Goal: Information Seeking & Learning: Find specific fact

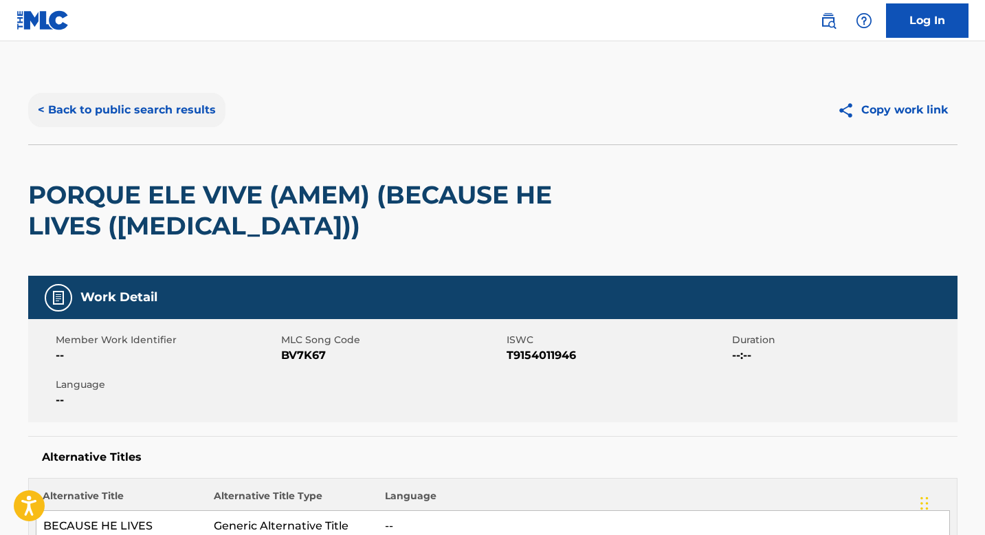
click at [126, 116] on button "< Back to public search results" at bounding box center [126, 110] width 197 height 34
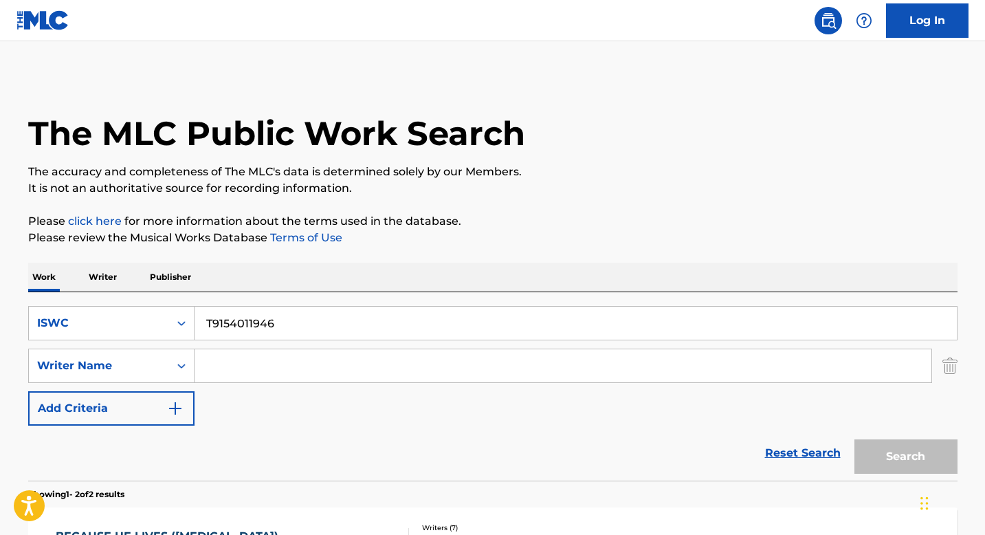
scroll to position [243, 0]
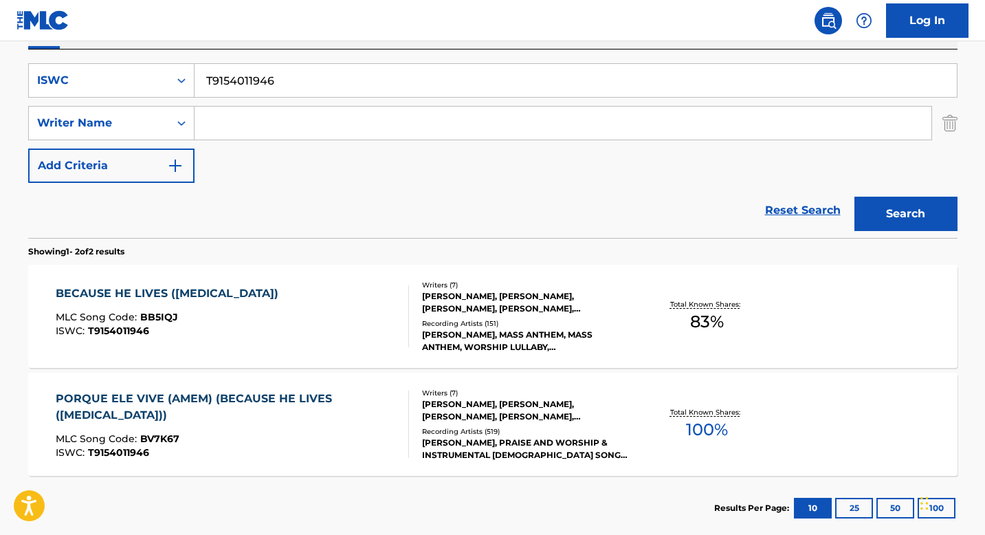
click at [254, 86] on input "T9154011946" at bounding box center [576, 80] width 763 height 33
paste input "3087608940"
type input "T3087608940"
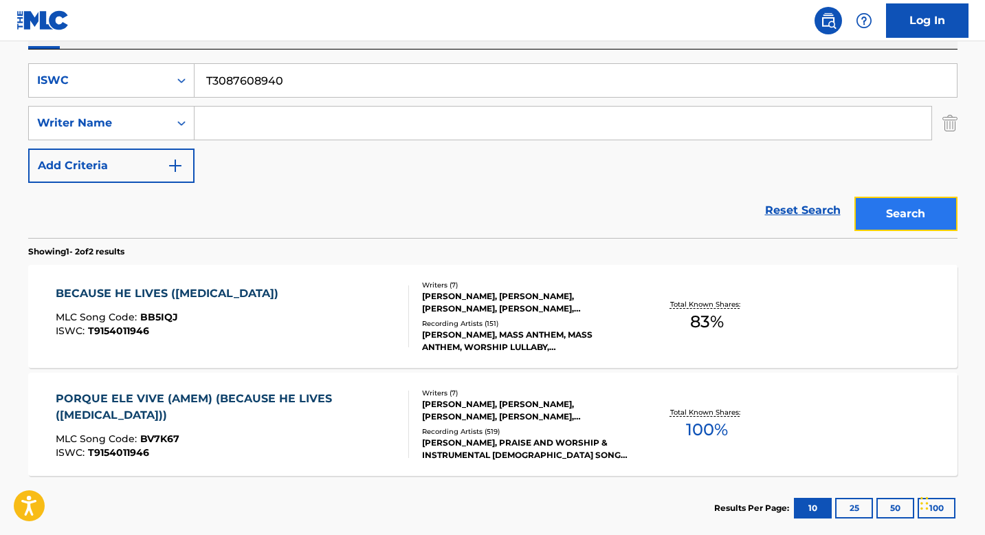
click at [872, 204] on button "Search" at bounding box center [906, 214] width 103 height 34
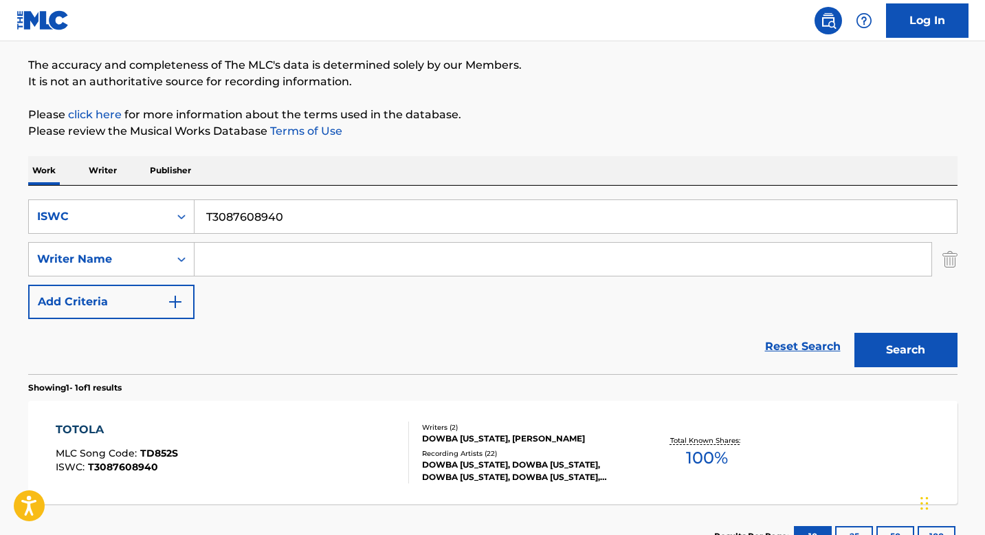
scroll to position [213, 0]
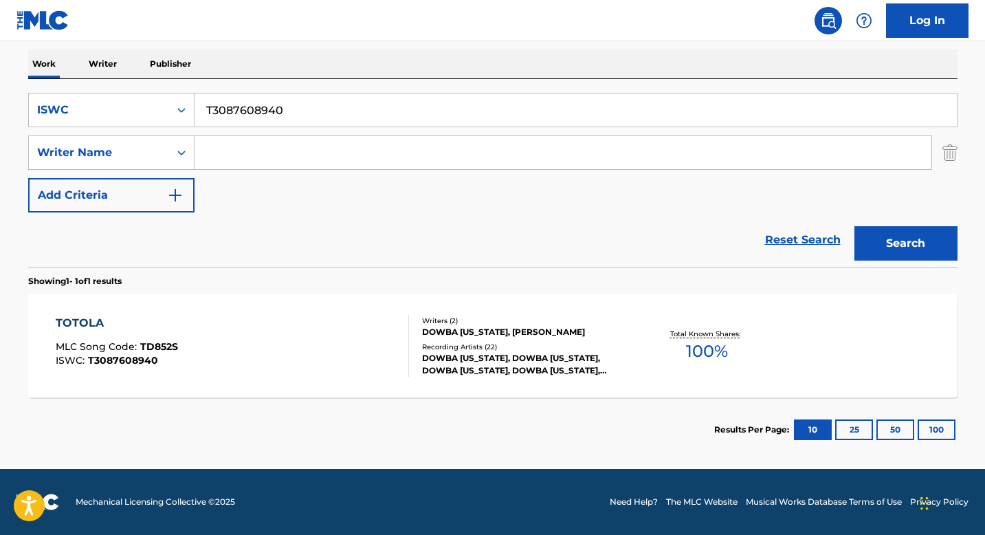
click at [448, 342] on div "Recording Artists ( 22 )" at bounding box center [526, 347] width 208 height 10
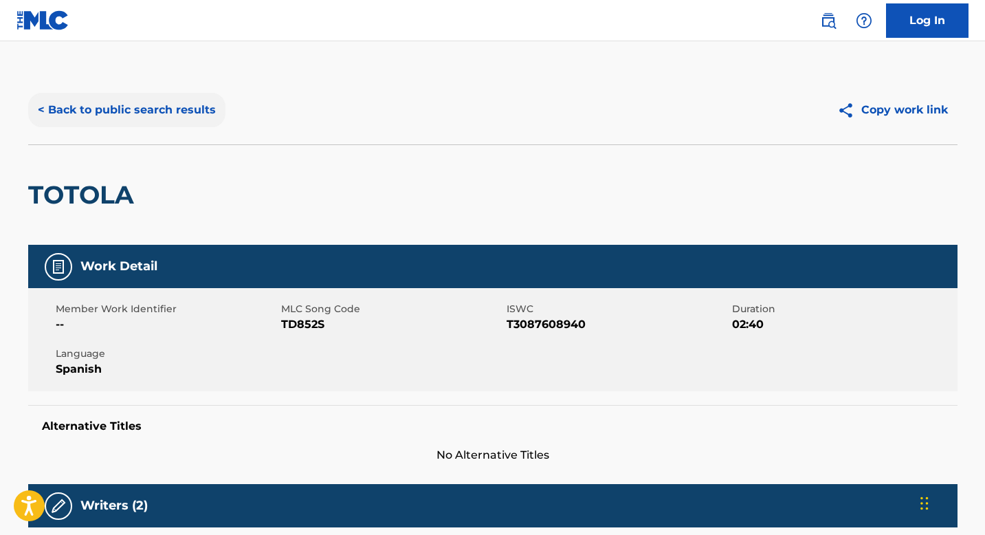
click at [128, 102] on button "< Back to public search results" at bounding box center [126, 110] width 197 height 34
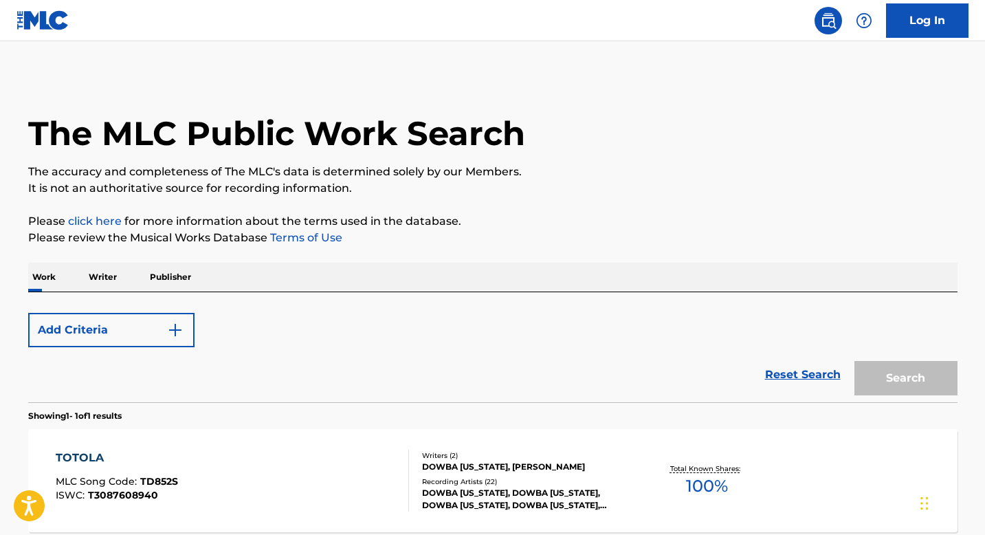
scroll to position [135, 0]
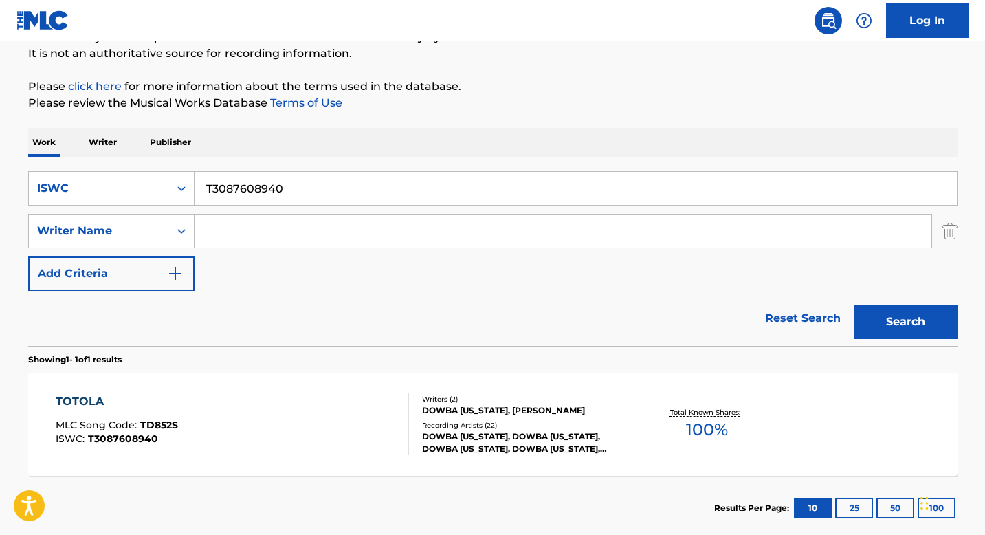
click at [259, 177] on input "T3087608940" at bounding box center [576, 188] width 763 height 33
paste input "0618845321"
type input "T0618845321"
click at [877, 322] on button "Search" at bounding box center [906, 322] width 103 height 34
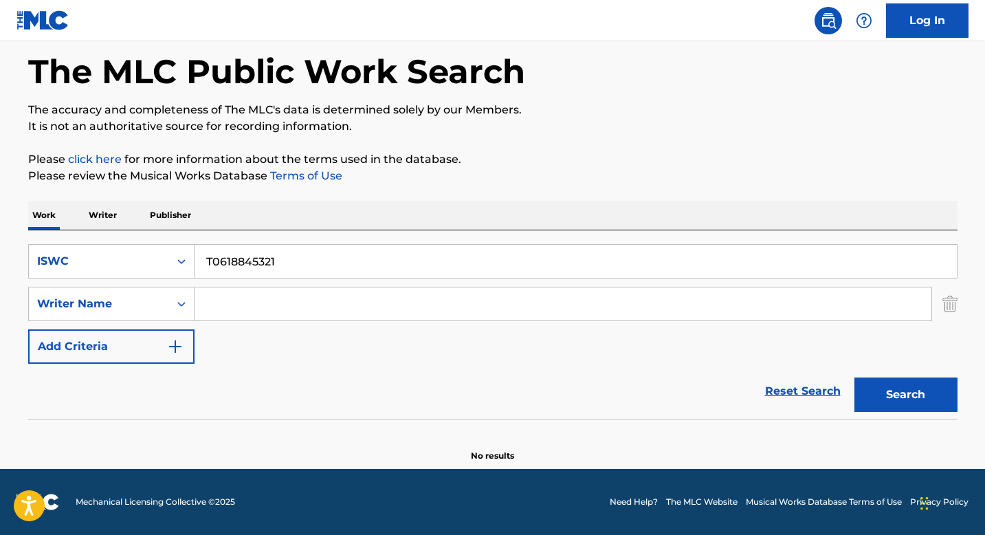
scroll to position [62, 0]
click at [175, 265] on icon "Search Form" at bounding box center [182, 261] width 14 height 14
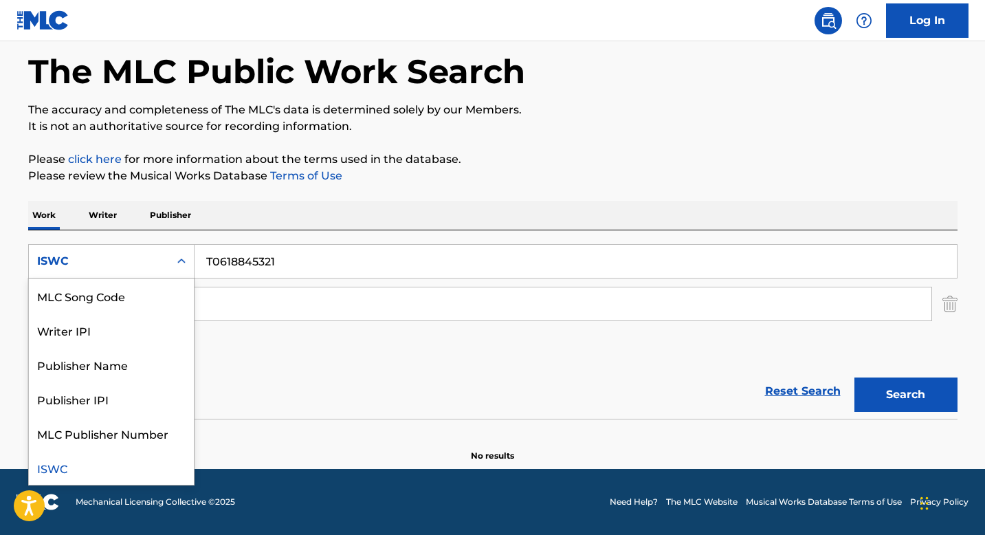
scroll to position [0, 0]
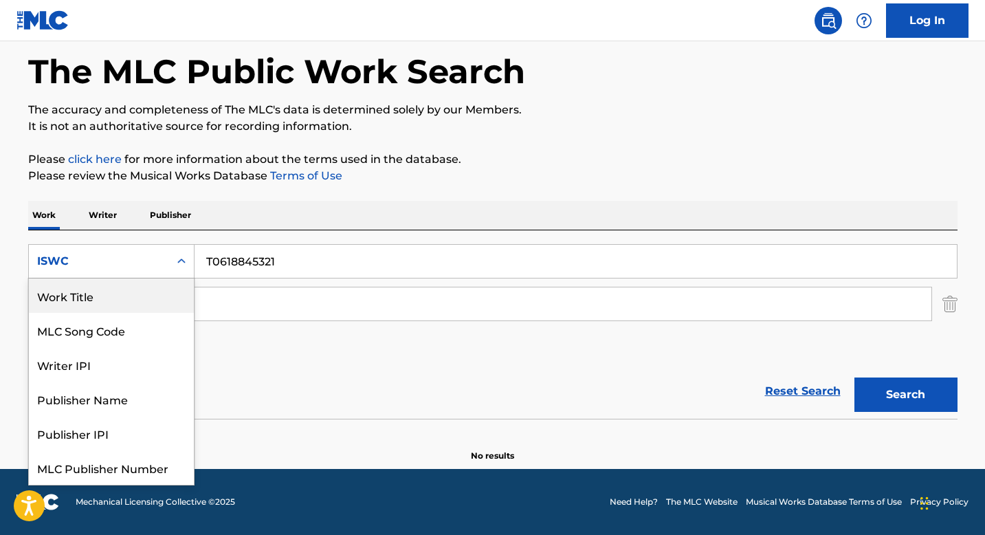
click at [127, 292] on div "Work Title" at bounding box center [111, 295] width 165 height 34
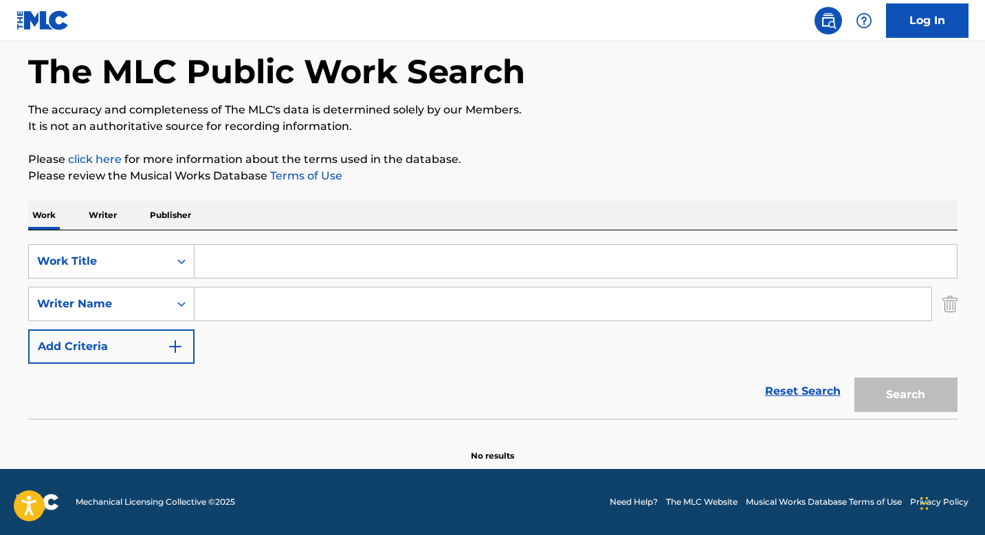
click at [241, 253] on input "Search Form" at bounding box center [576, 261] width 763 height 33
paste input "YOU SAY"
type input "YOU SAY"
click at [228, 308] on input "Search Form" at bounding box center [563, 303] width 737 height 33
paste input "[PERSON_NAME] [PERSON_NAME]"
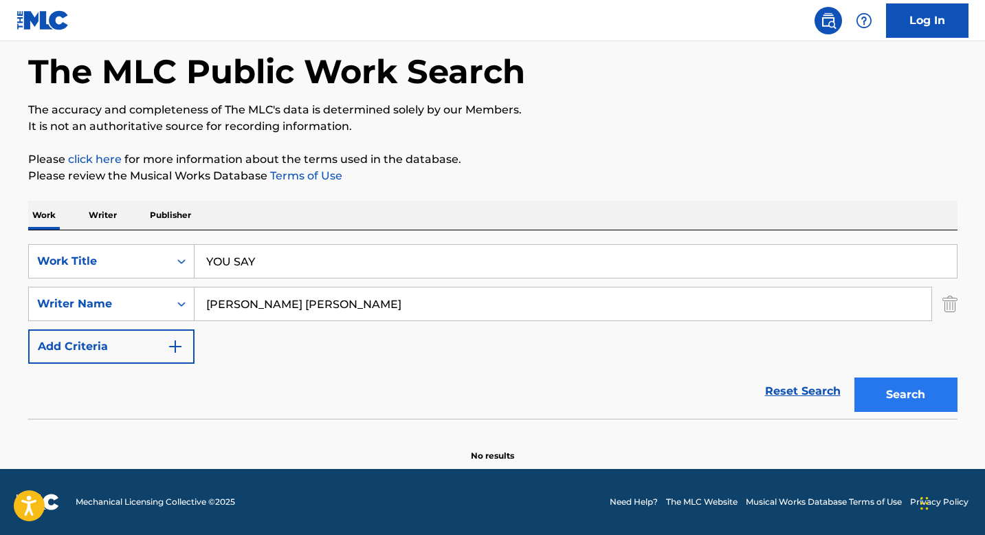
type input "[PERSON_NAME] [PERSON_NAME]"
click at [885, 378] on button "Search" at bounding box center [906, 394] width 103 height 34
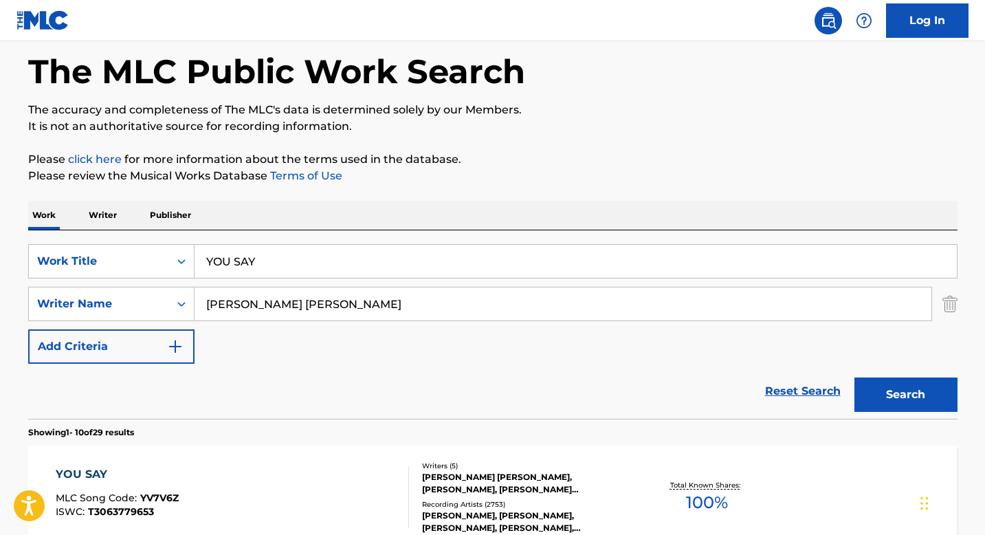
scroll to position [335, 0]
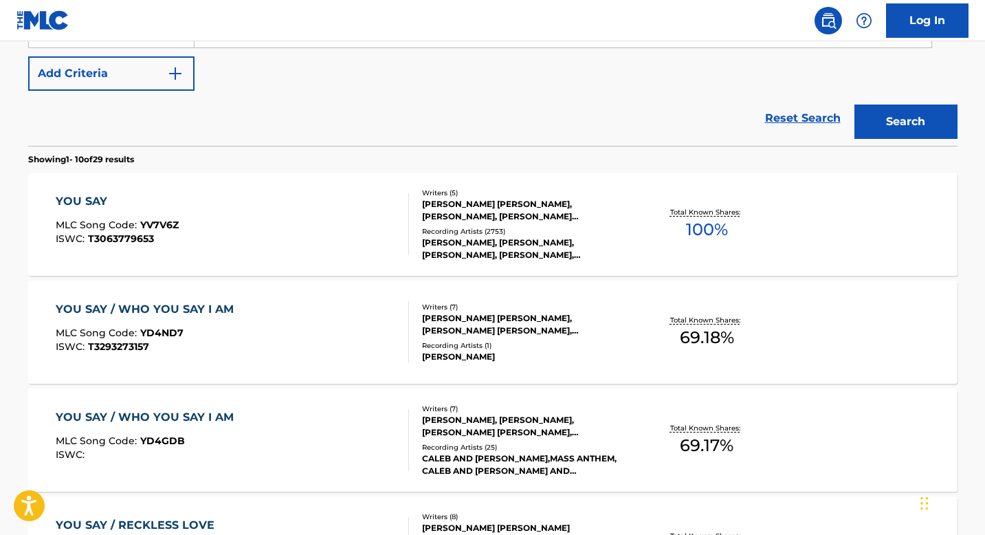
click at [439, 208] on div "[PERSON_NAME] [PERSON_NAME], [PERSON_NAME], [PERSON_NAME] [PERSON_NAME], [PERSO…" at bounding box center [526, 210] width 208 height 25
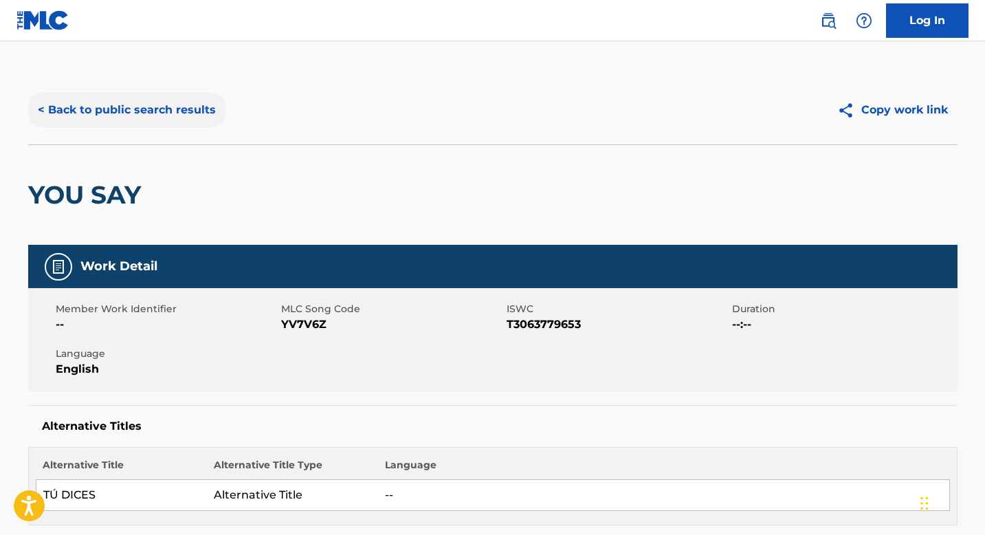
click at [124, 119] on button "< Back to public search results" at bounding box center [126, 110] width 197 height 34
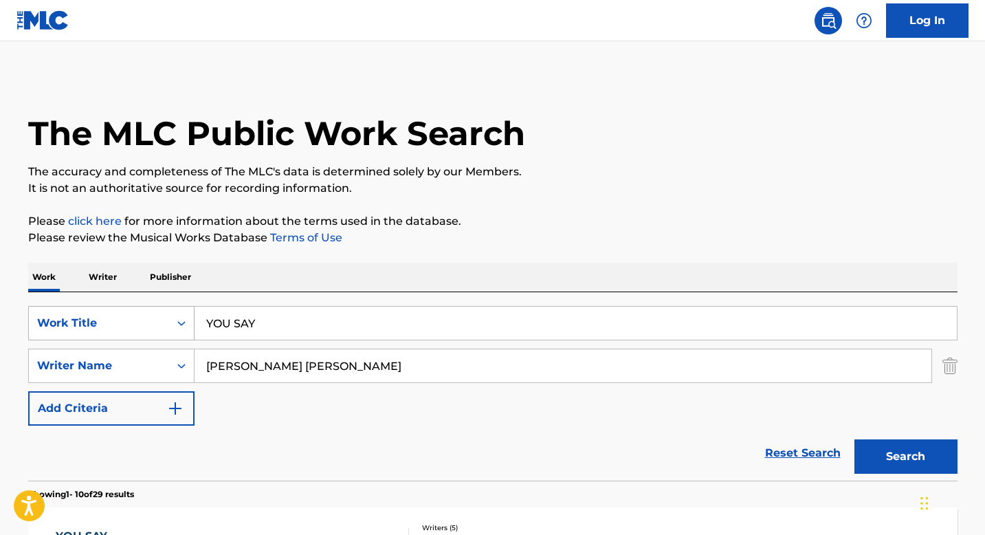
click at [179, 331] on div "Work Title" at bounding box center [111, 323] width 166 height 34
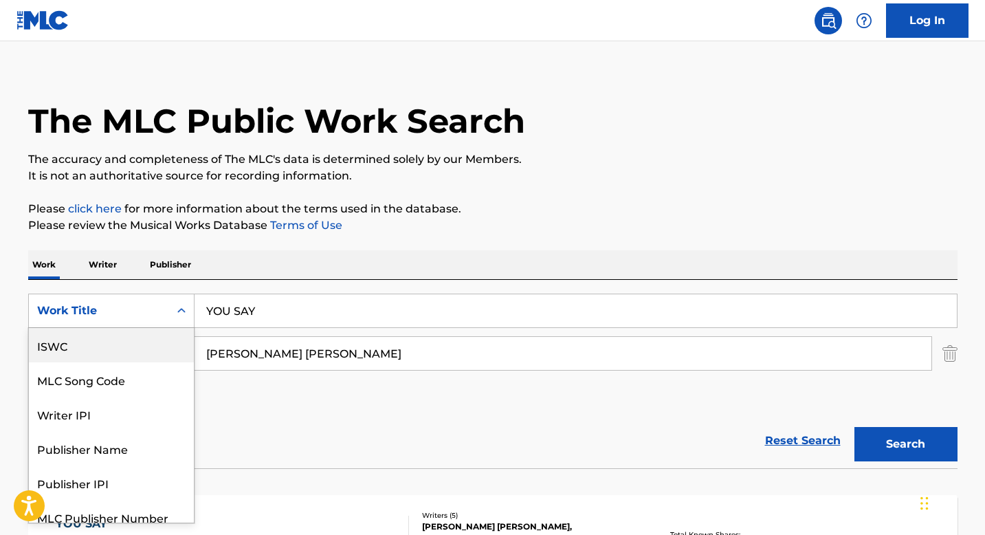
click at [102, 342] on div "ISWC" at bounding box center [111, 345] width 165 height 34
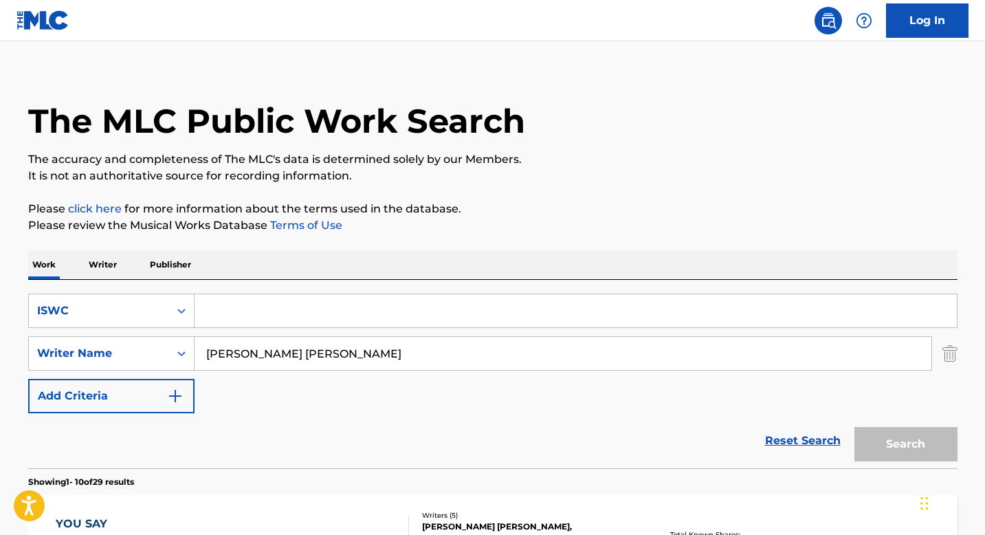
click at [239, 355] on input "[PERSON_NAME] [PERSON_NAME]" at bounding box center [563, 353] width 737 height 33
click at [234, 307] on input "Search Form" at bounding box center [576, 310] width 763 height 33
paste input "T9035930928"
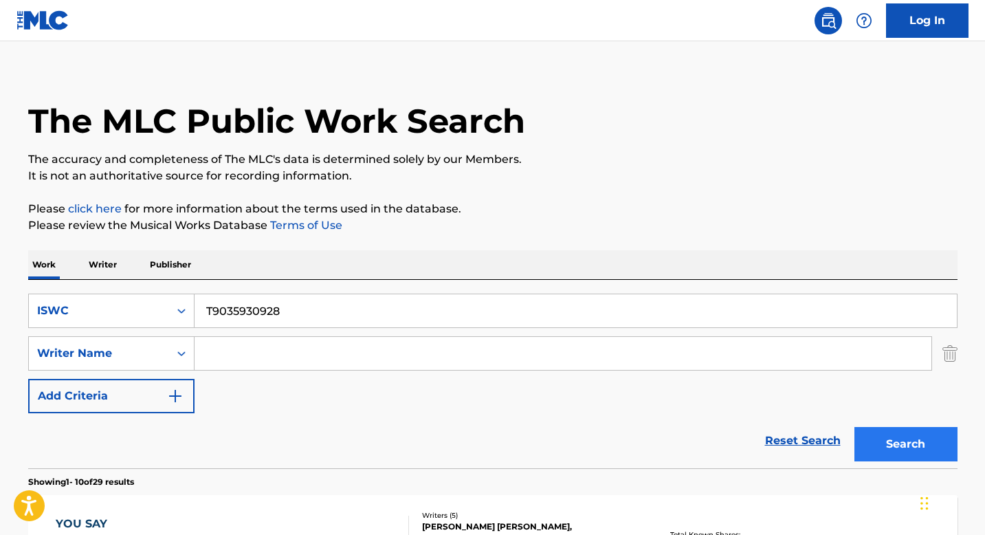
type input "T9035930928"
click at [889, 446] on button "Search" at bounding box center [906, 444] width 103 height 34
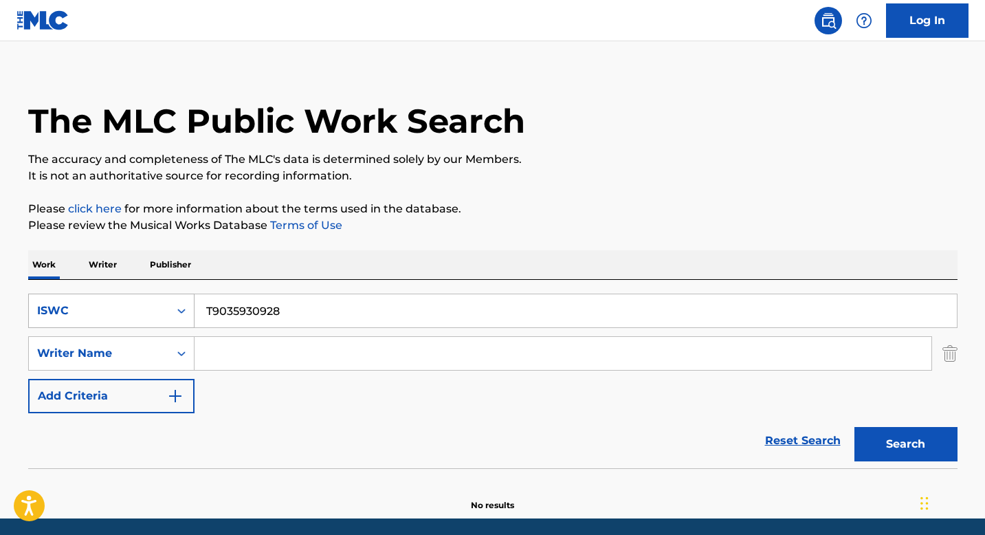
click at [175, 321] on div "Search Form" at bounding box center [181, 310] width 25 height 25
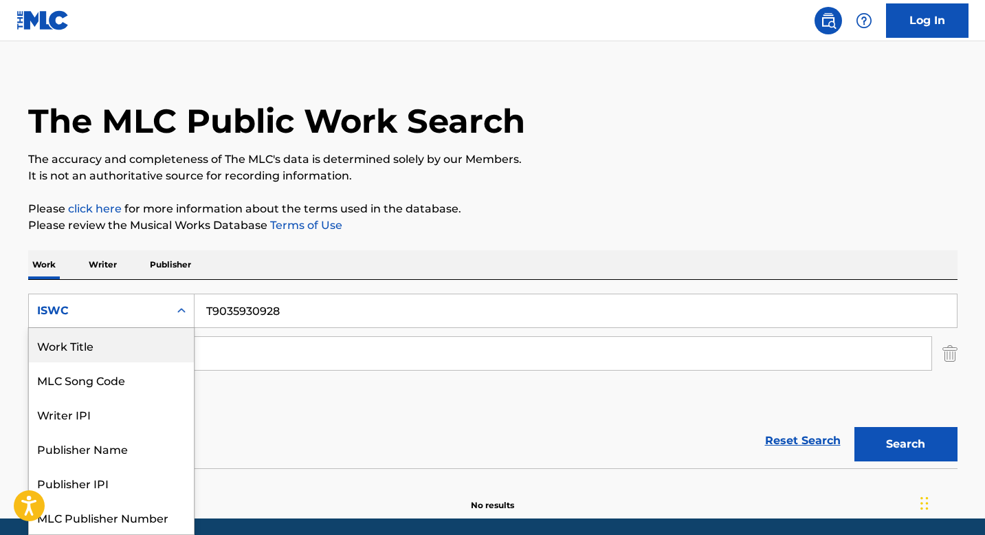
click at [119, 344] on div "Work Title" at bounding box center [111, 345] width 165 height 34
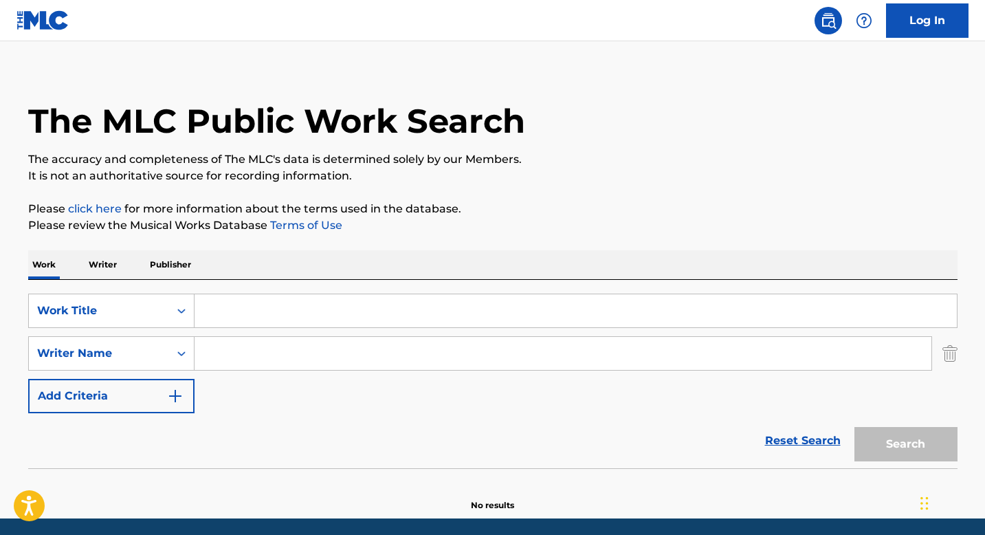
click at [234, 303] on input "Search Form" at bounding box center [576, 310] width 763 height 33
paste input "ARE YOU LONESOME TONIGHT"
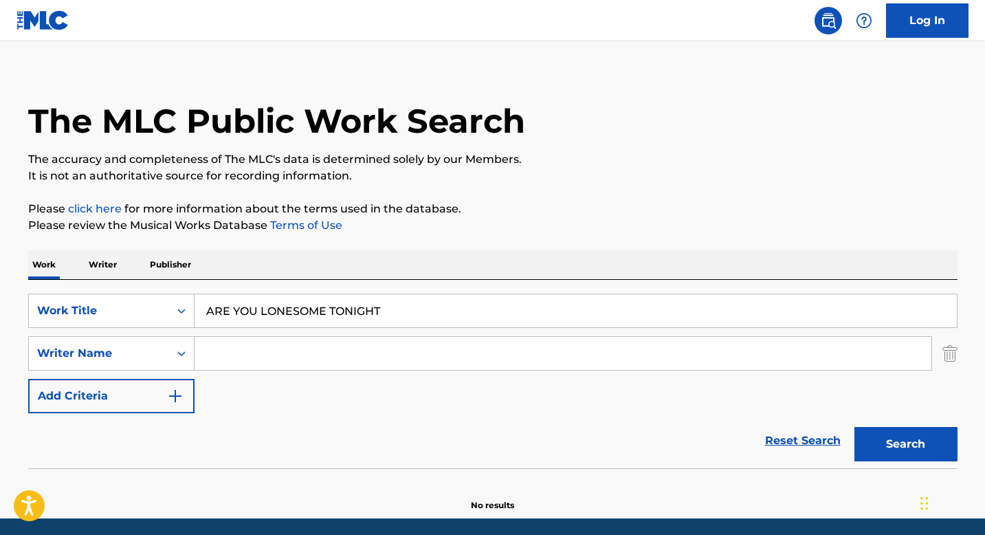
type input "ARE YOU LONESOME TONIGHT"
click at [226, 357] on input "Search Form" at bounding box center [563, 353] width 737 height 33
paste input "[PERSON_NAME]"
type input "[PERSON_NAME]"
click at [869, 438] on button "Search" at bounding box center [906, 444] width 103 height 34
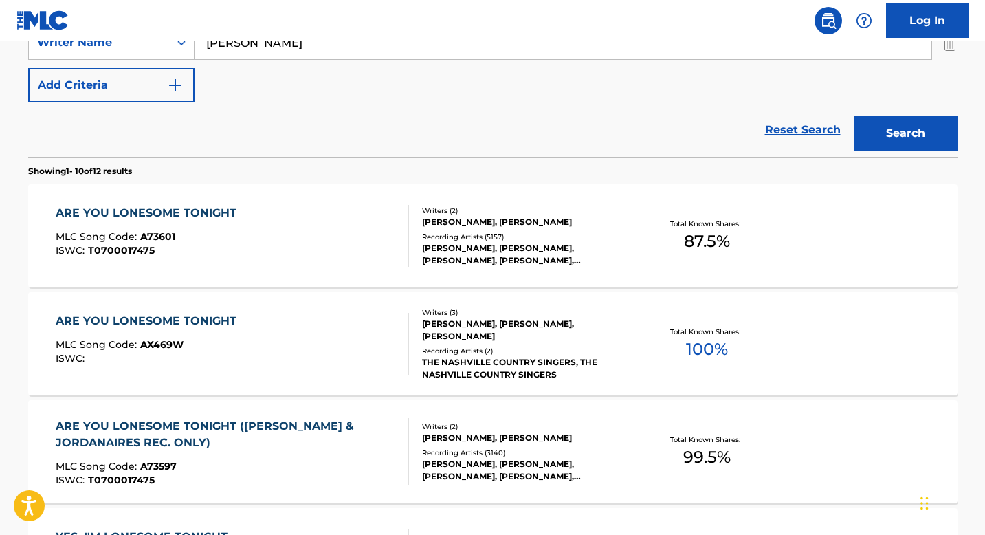
scroll to position [363, 0]
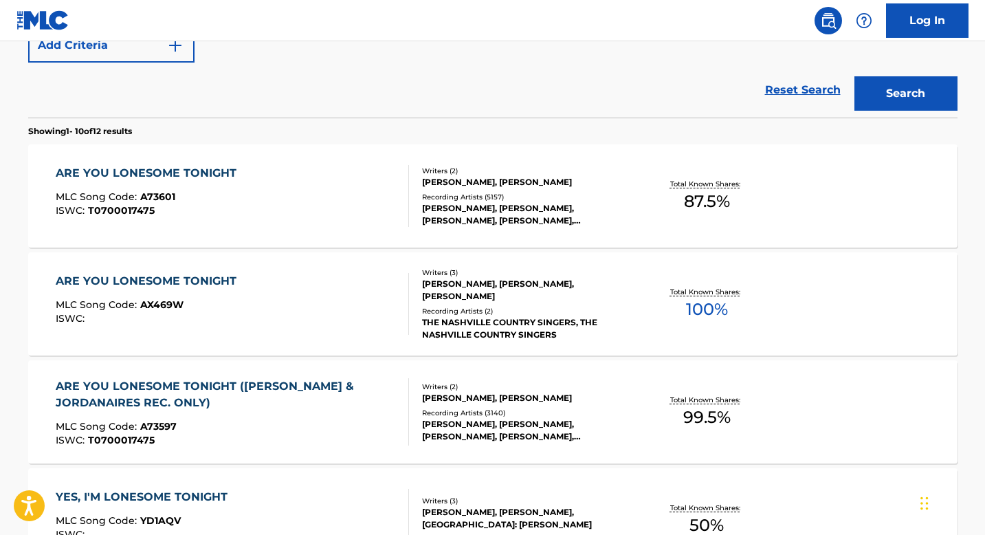
click at [450, 202] on div "[PERSON_NAME], [PERSON_NAME], [PERSON_NAME], [PERSON_NAME], [PERSON_NAME]" at bounding box center [526, 214] width 208 height 25
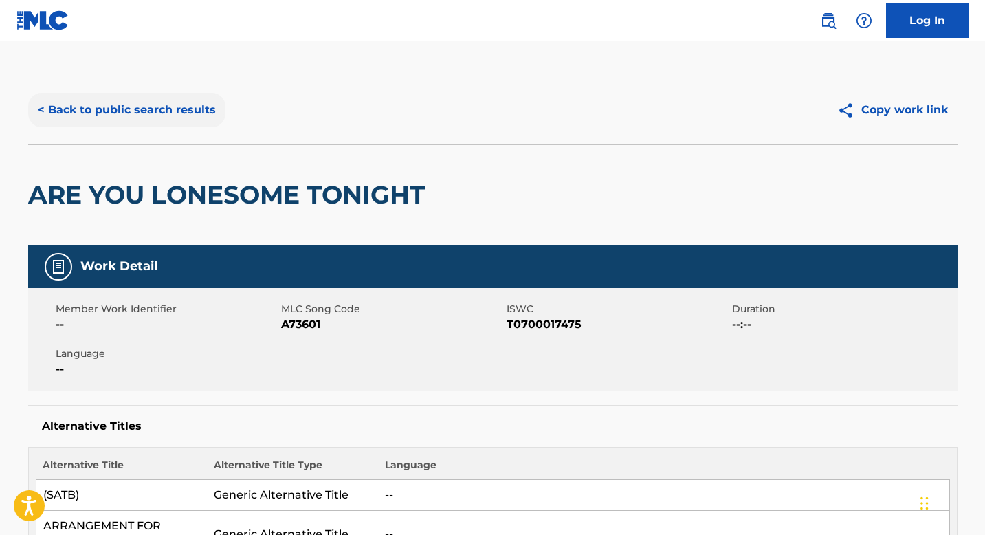
click at [122, 107] on button "< Back to public search results" at bounding box center [126, 110] width 197 height 34
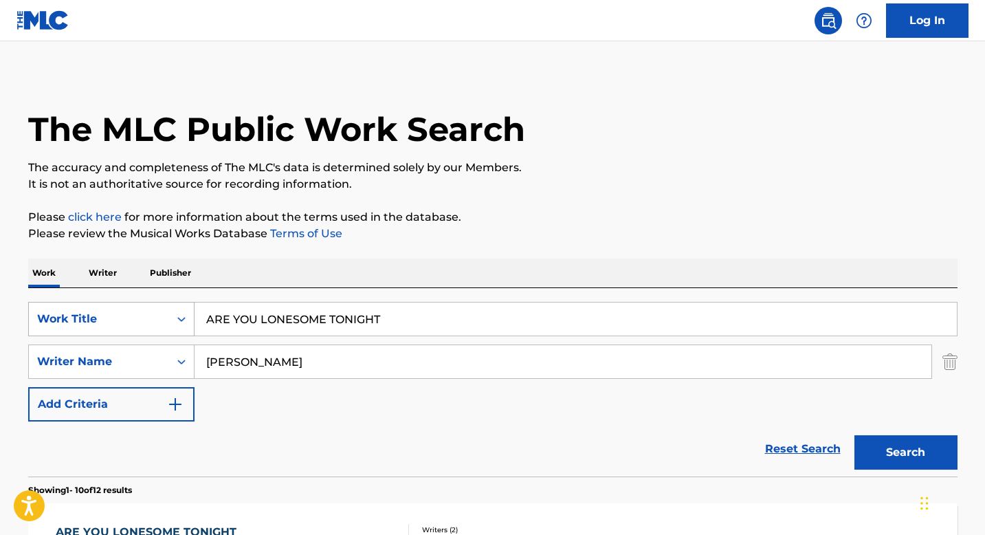
click at [163, 328] on div "Work Title" at bounding box center [111, 319] width 166 height 34
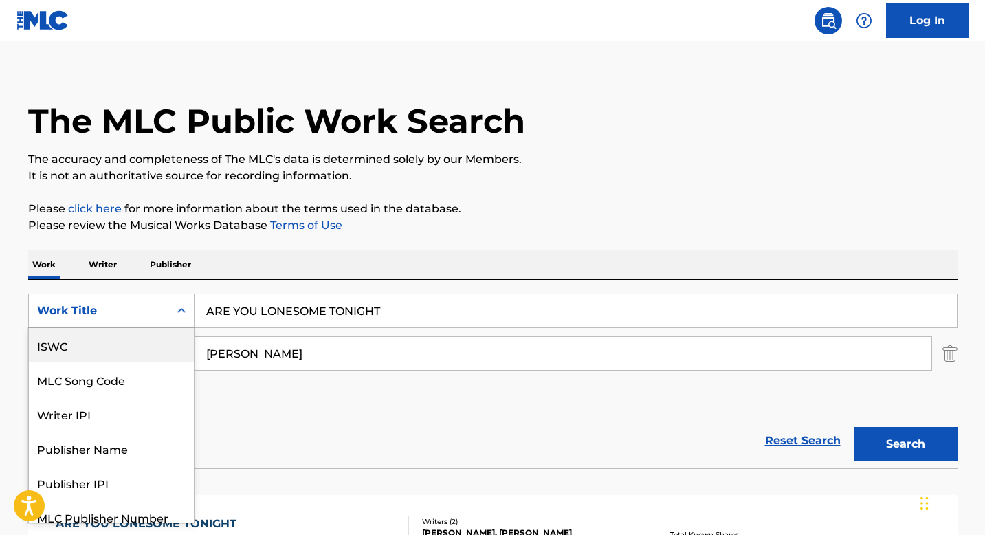
click at [92, 350] on div "ISWC" at bounding box center [111, 345] width 165 height 34
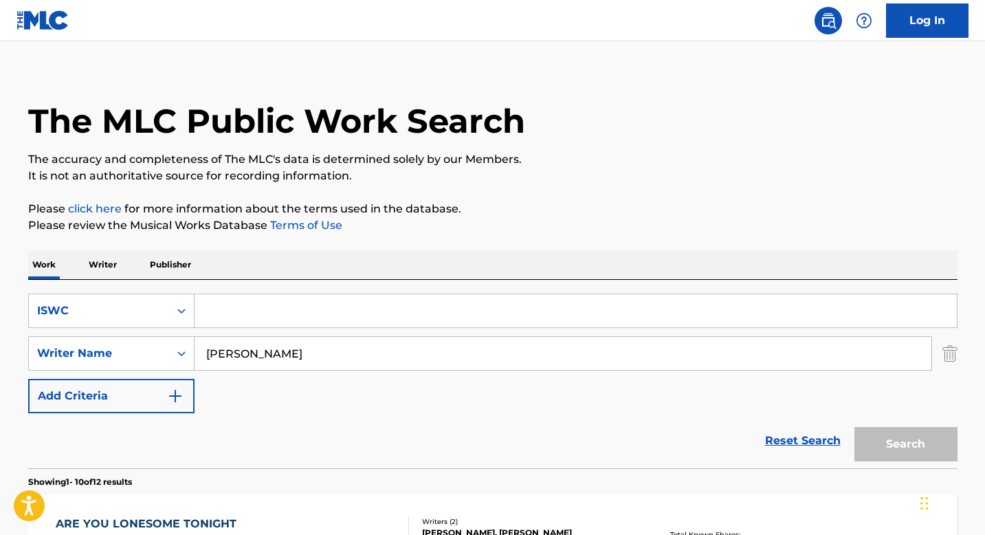
click at [234, 351] on input "[PERSON_NAME]" at bounding box center [563, 353] width 737 height 33
click at [234, 317] on input "Search Form" at bounding box center [576, 310] width 763 height 33
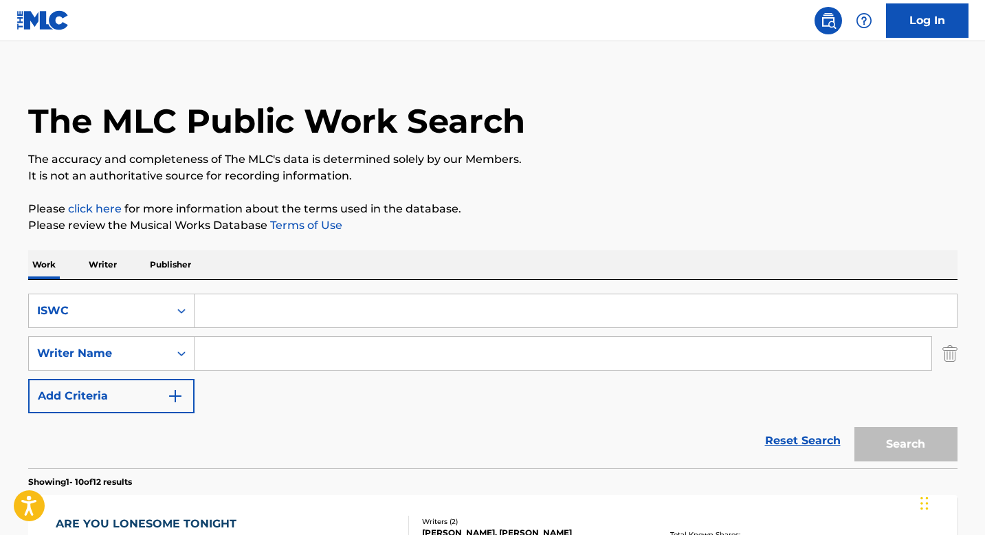
paste input "T3014124615"
type input "T3014124615"
click at [912, 446] on button "Search" at bounding box center [906, 444] width 103 height 34
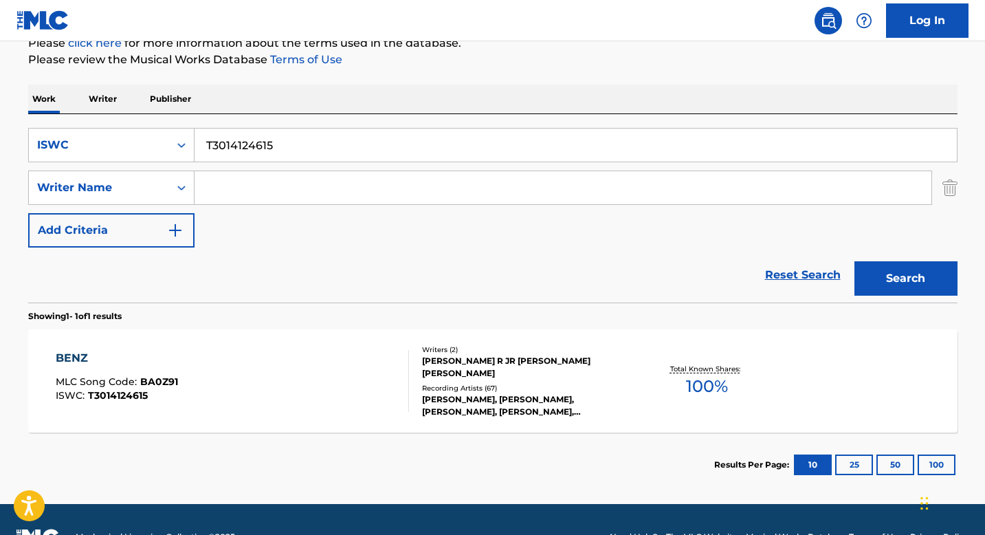
scroll to position [213, 0]
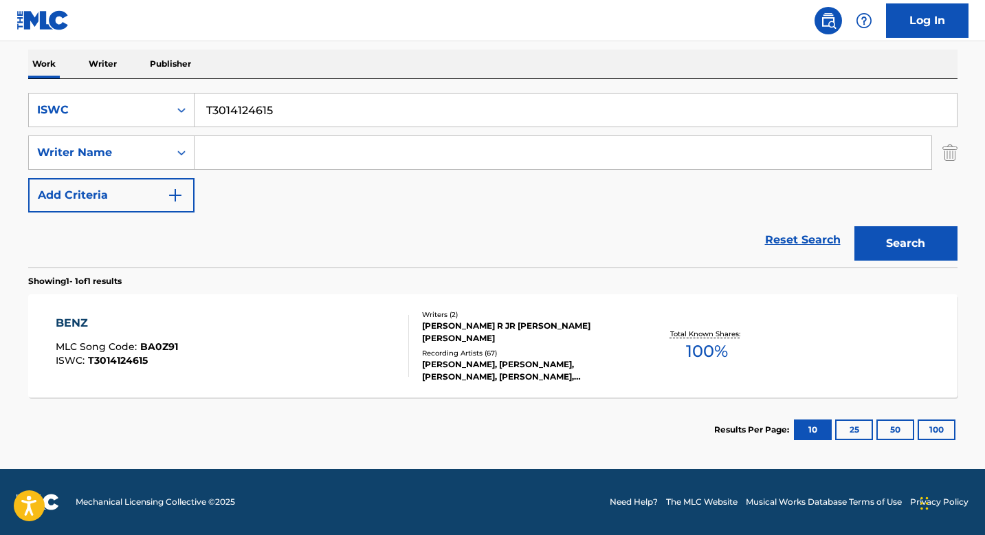
click at [425, 338] on div "[PERSON_NAME] R JR [PERSON_NAME] [PERSON_NAME]" at bounding box center [526, 332] width 208 height 25
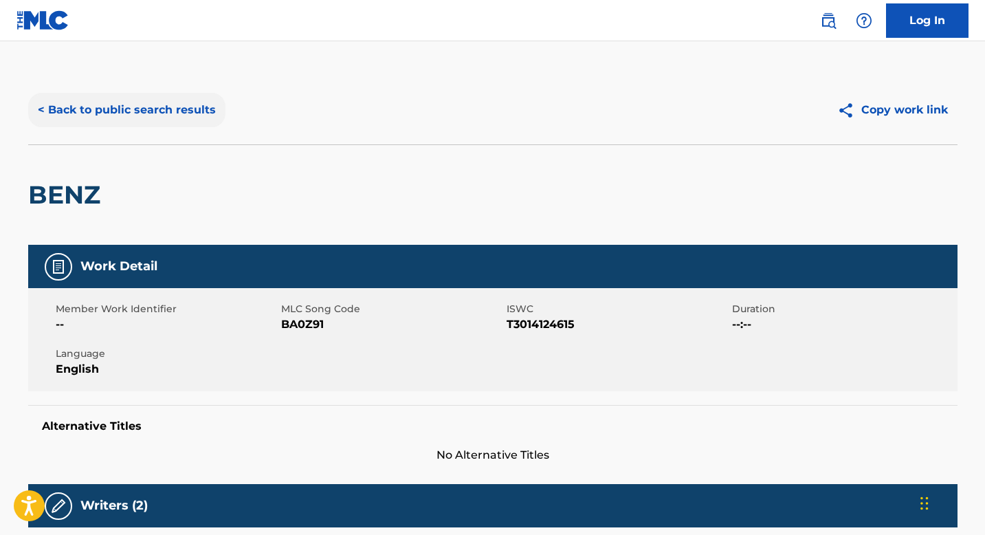
click at [158, 117] on button "< Back to public search results" at bounding box center [126, 110] width 197 height 34
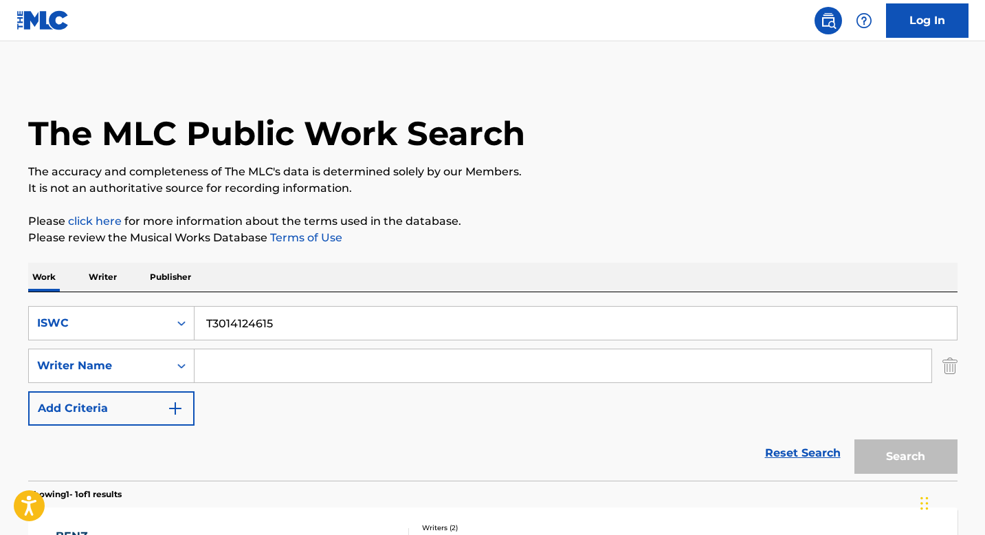
scroll to position [135, 0]
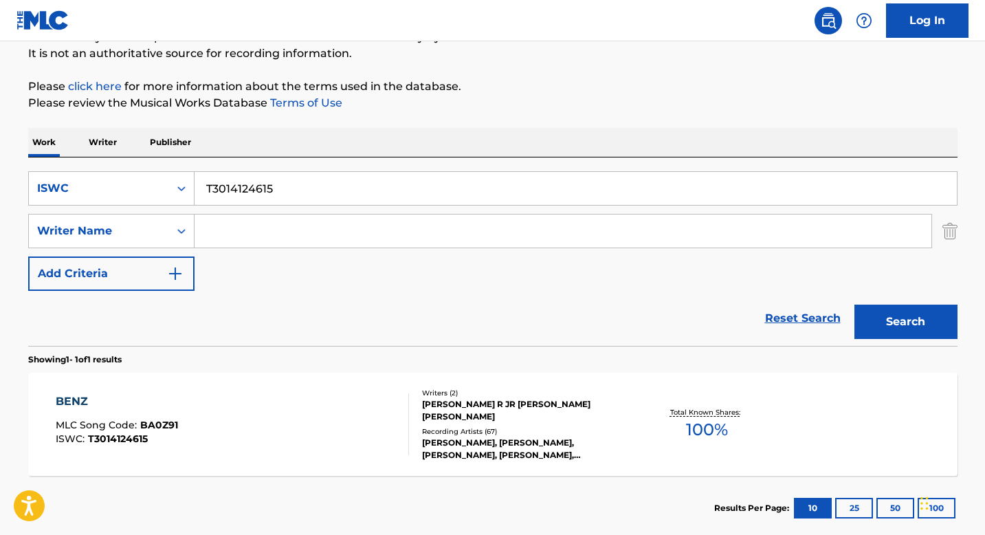
click at [249, 196] on input "T3014124615" at bounding box center [576, 188] width 763 height 33
paste input "277636990"
type input "T3277636990"
click at [884, 318] on button "Search" at bounding box center [906, 322] width 103 height 34
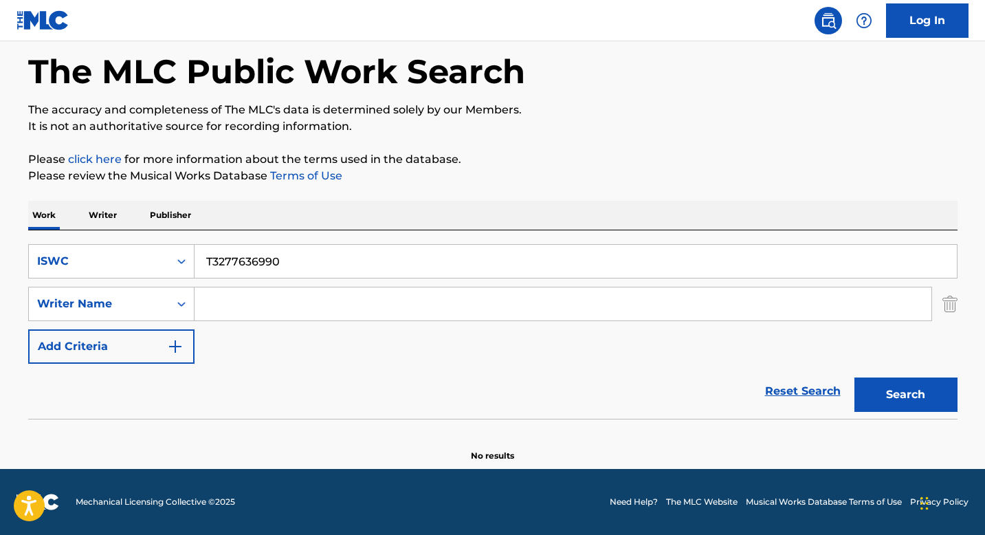
scroll to position [62, 0]
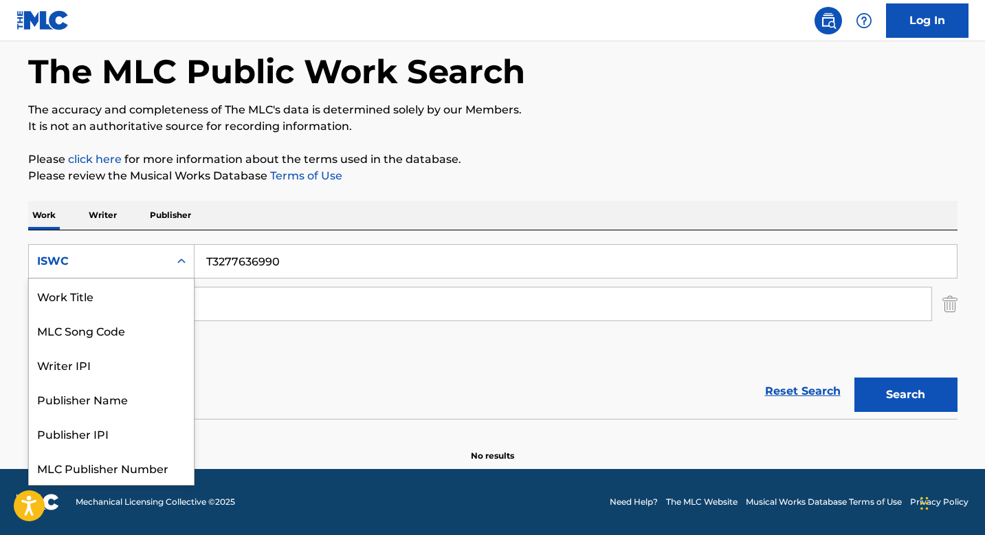
click at [158, 271] on div "ISWC" at bounding box center [99, 261] width 140 height 26
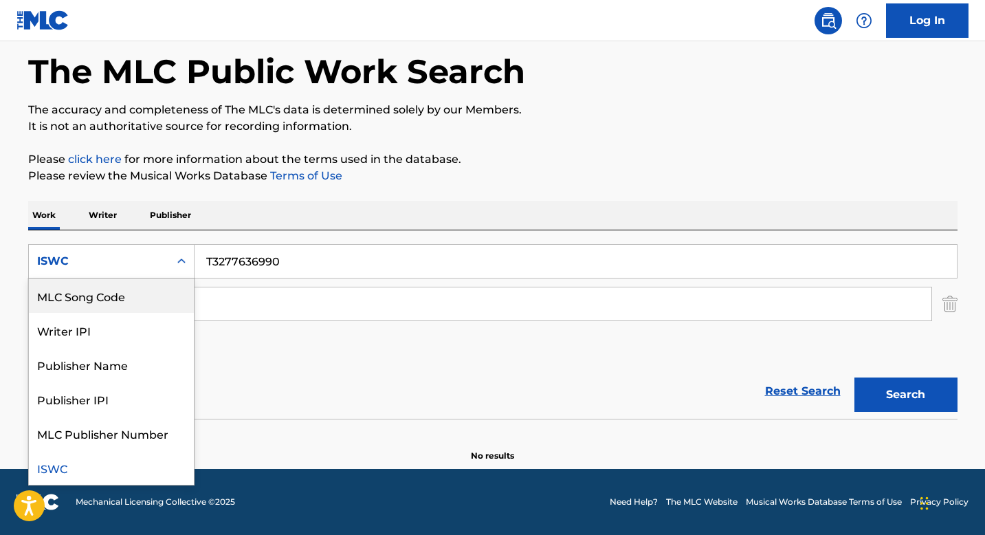
scroll to position [0, 0]
click at [124, 301] on div "Work Title" at bounding box center [111, 295] width 165 height 34
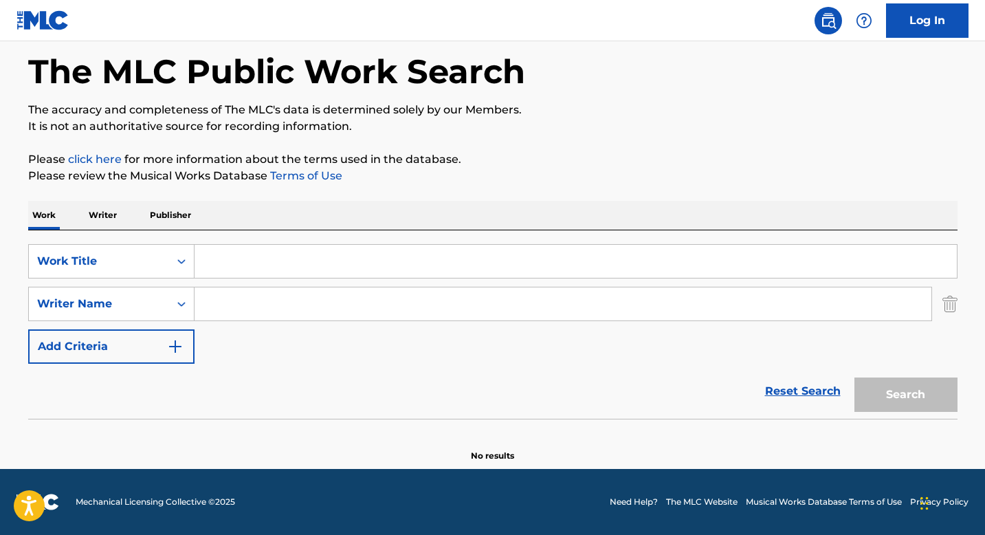
click at [246, 265] on input "Search Form" at bounding box center [576, 261] width 763 height 33
paste input "ALTER EGO"
type input "ALTER EGO"
click at [250, 303] on input "Search Form" at bounding box center [563, 303] width 737 height 33
paste input "[PERSON_NAME] WITNESS"
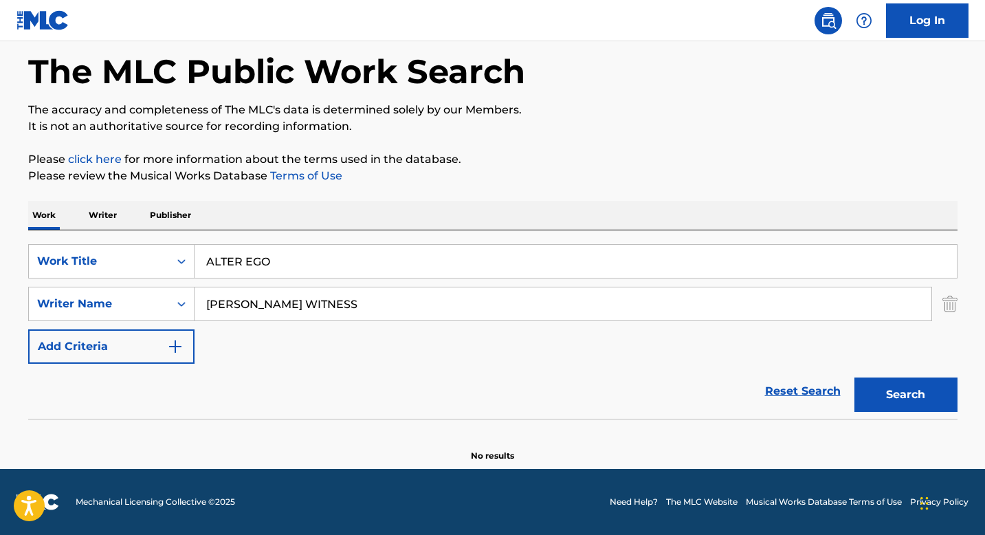
type input "[PERSON_NAME] WITNESS"
click at [921, 402] on button "Search" at bounding box center [906, 394] width 103 height 34
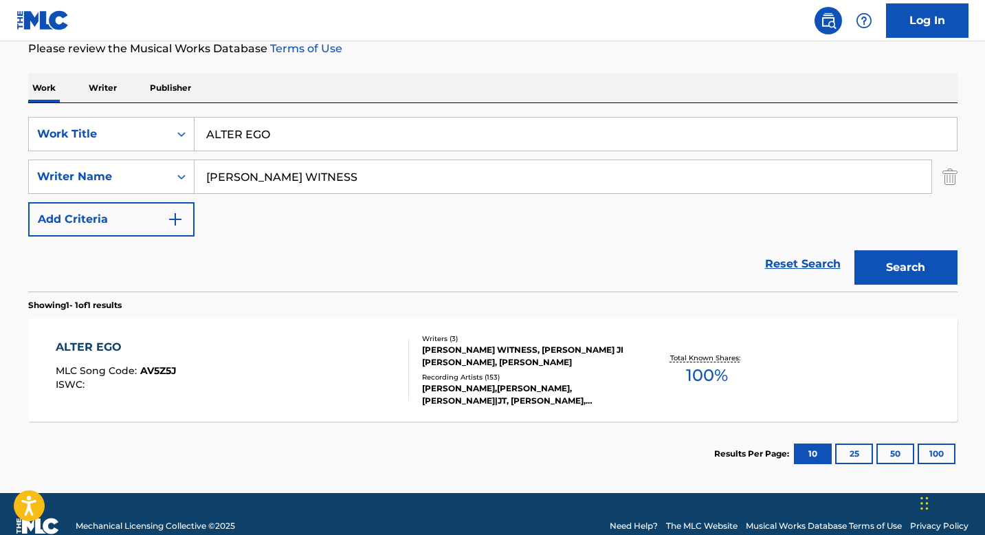
scroll to position [213, 0]
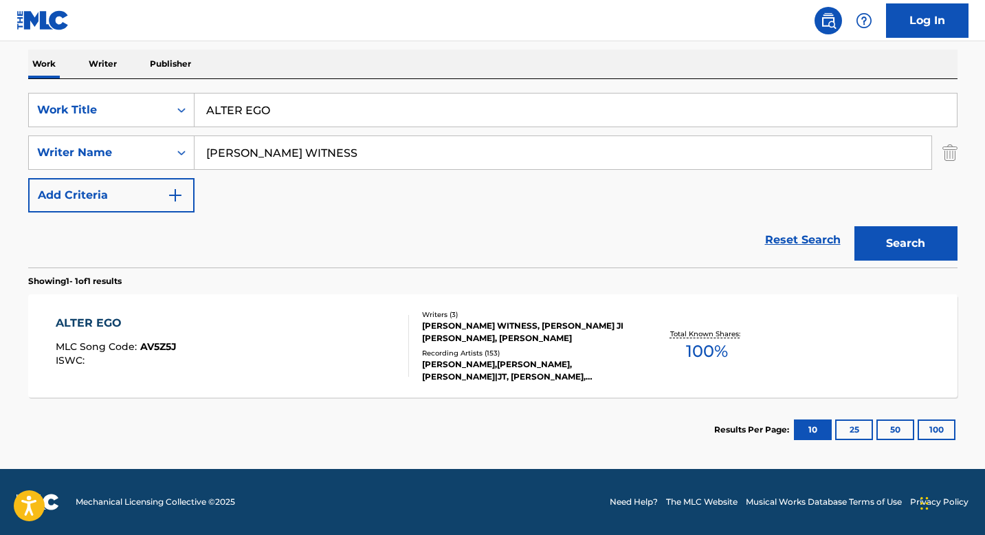
click at [446, 354] on div "Recording Artists ( 153 )" at bounding box center [526, 353] width 208 height 10
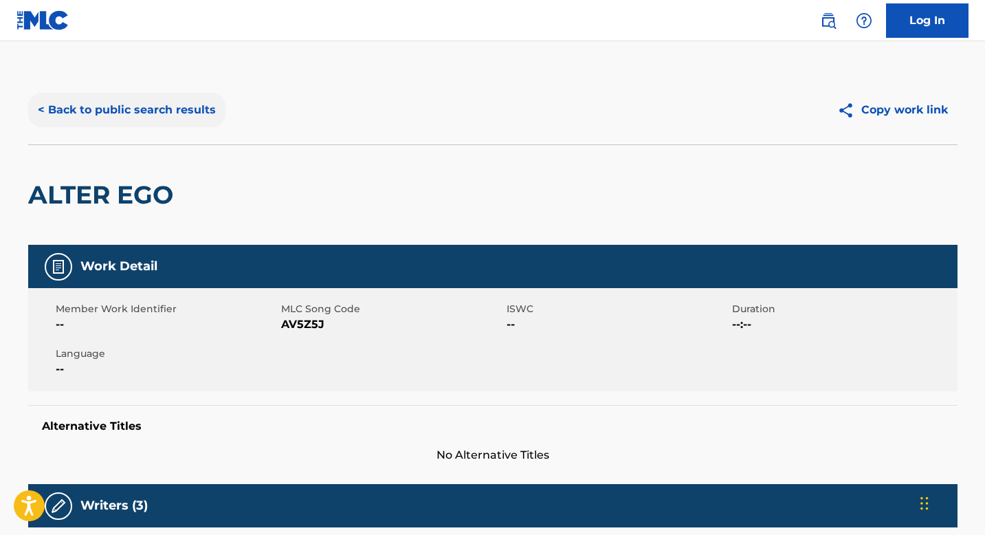
click at [106, 115] on button "< Back to public search results" at bounding box center [126, 110] width 197 height 34
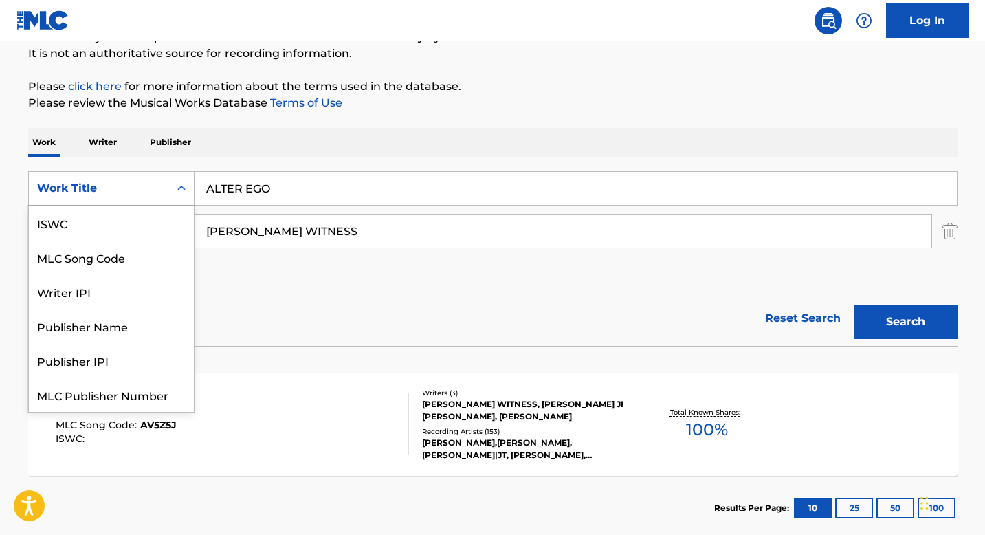
click at [184, 195] on icon "Search Form" at bounding box center [182, 189] width 14 height 14
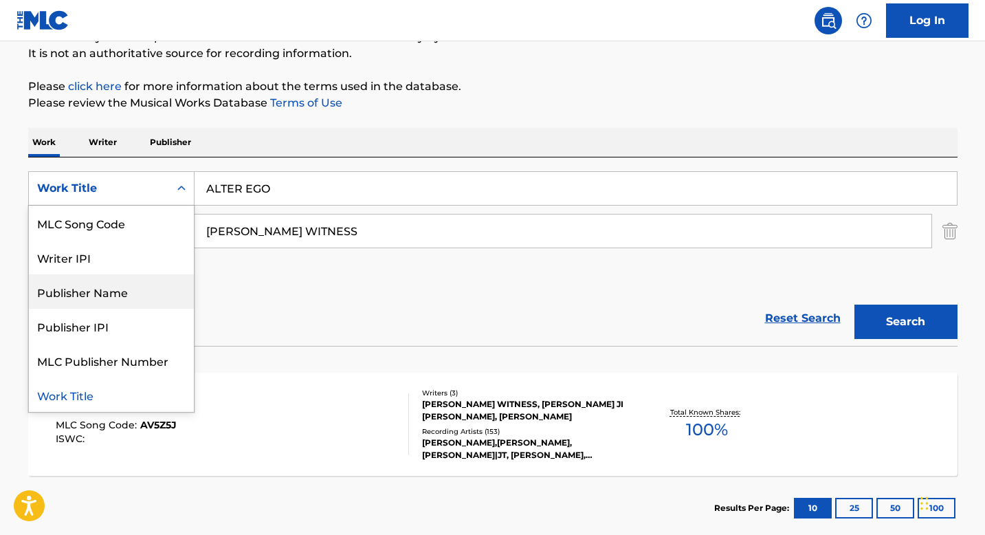
scroll to position [0, 0]
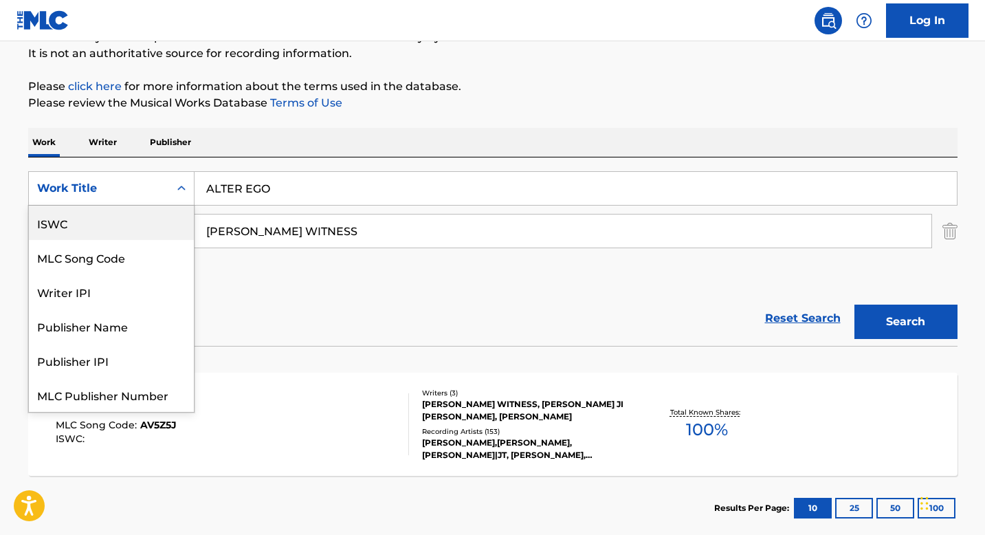
click at [96, 220] on div "ISWC" at bounding box center [111, 223] width 165 height 34
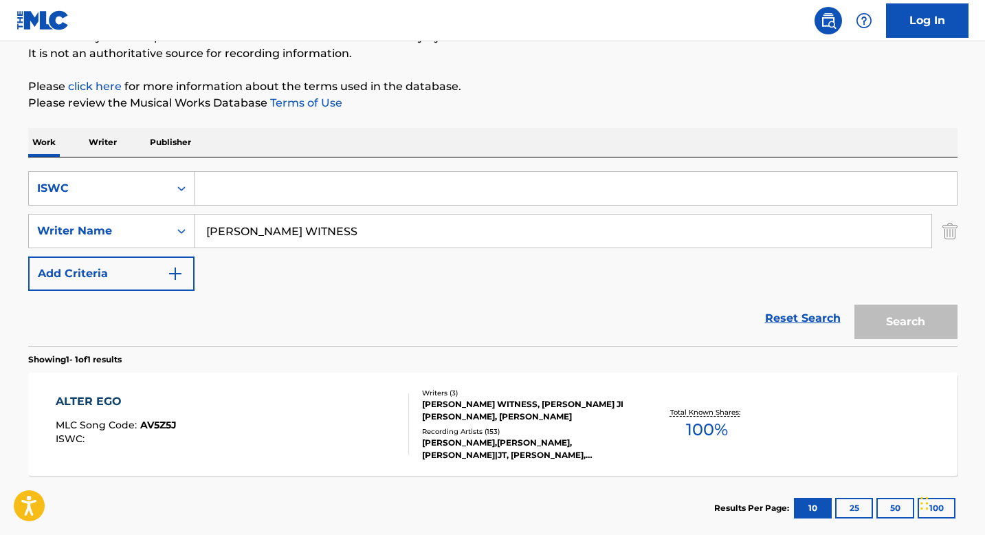
click at [217, 238] on input "[PERSON_NAME] WITNESS" at bounding box center [563, 231] width 737 height 33
click at [222, 182] on input "Search Form" at bounding box center [576, 188] width 763 height 33
paste input "T0701022572"
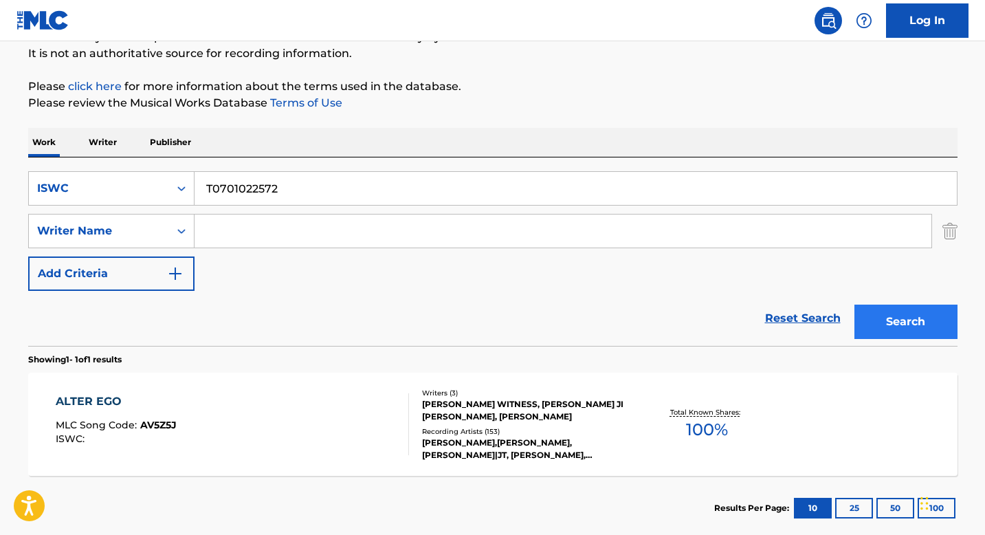
type input "T0701022572"
click at [906, 311] on button "Search" at bounding box center [906, 322] width 103 height 34
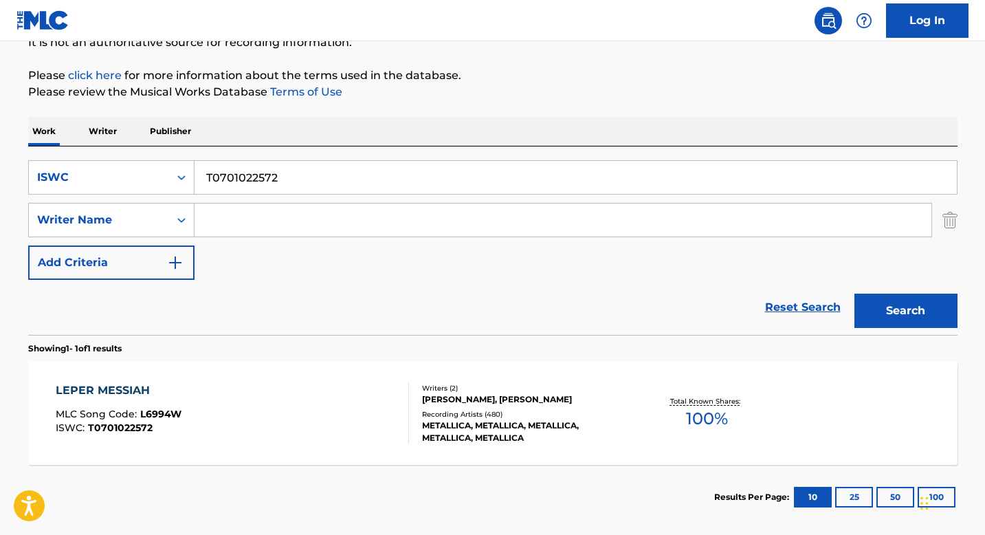
scroll to position [163, 0]
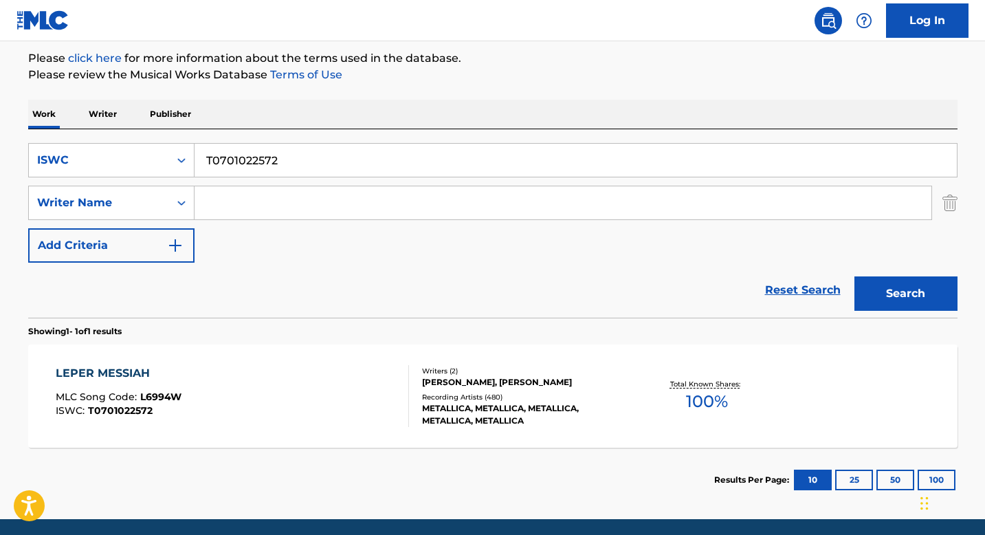
click at [439, 375] on div "Writers ( 2 )" at bounding box center [526, 371] width 208 height 10
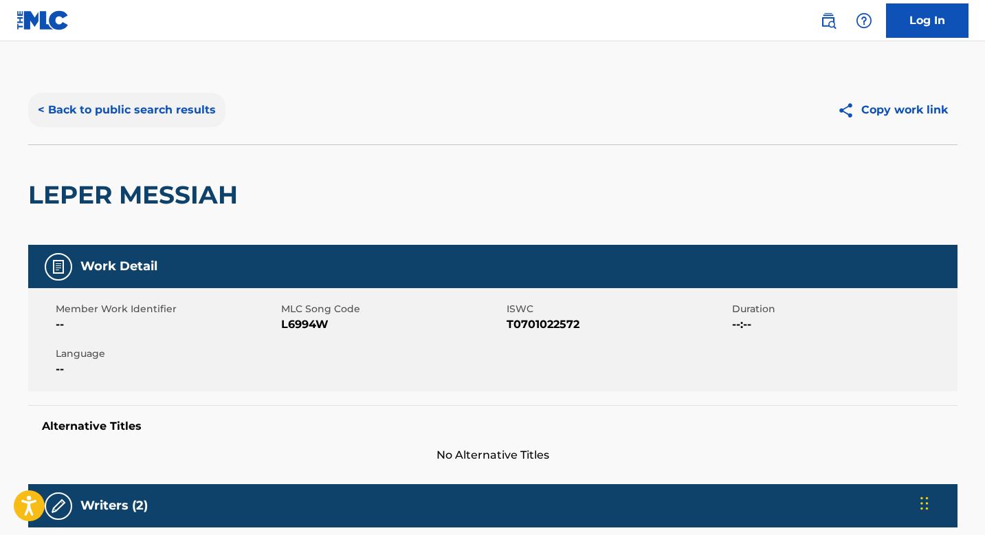
click at [153, 107] on button "< Back to public search results" at bounding box center [126, 110] width 197 height 34
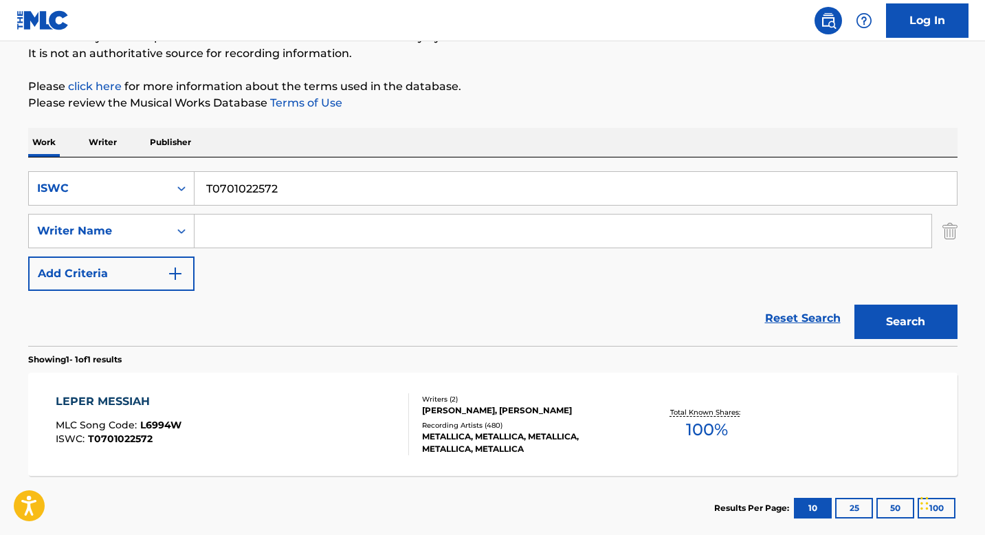
click at [262, 197] on input "T0701022572" at bounding box center [576, 188] width 763 height 33
click at [263, 197] on input "T0701022572" at bounding box center [576, 188] width 763 height 33
paste input "3200498728"
type input "T3200498728"
click at [866, 323] on button "Search" at bounding box center [906, 322] width 103 height 34
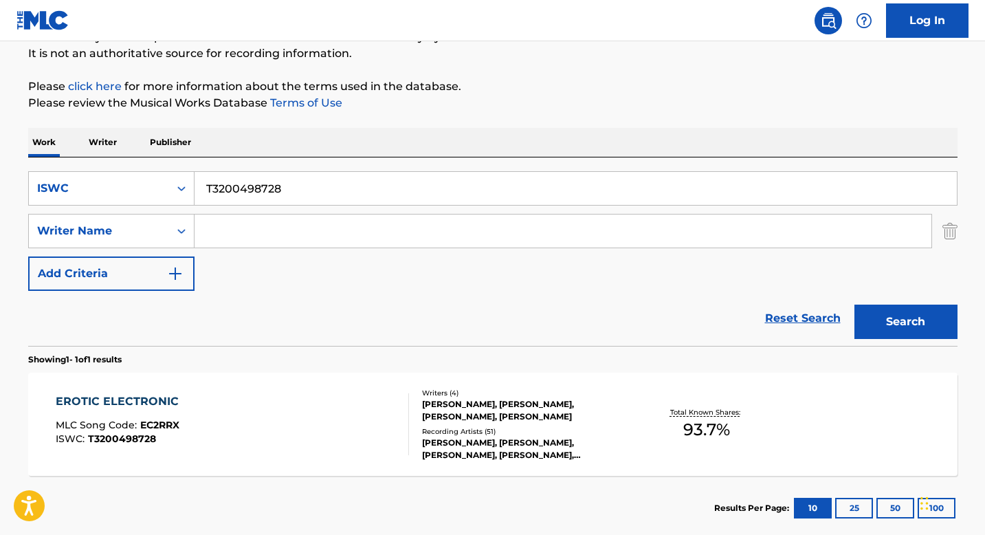
click at [443, 461] on div "EROTIC ELECTRONIC MLC Song Code : EC2RRX ISWC : T3200498728 Writers ( 4 ) [PERS…" at bounding box center [493, 424] width 930 height 103
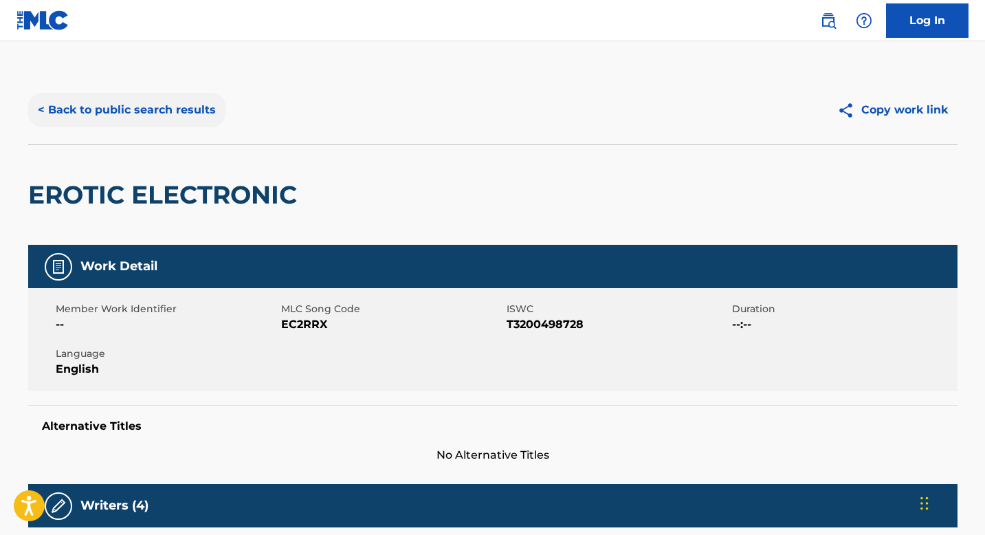
click at [96, 109] on button "< Back to public search results" at bounding box center [126, 110] width 197 height 34
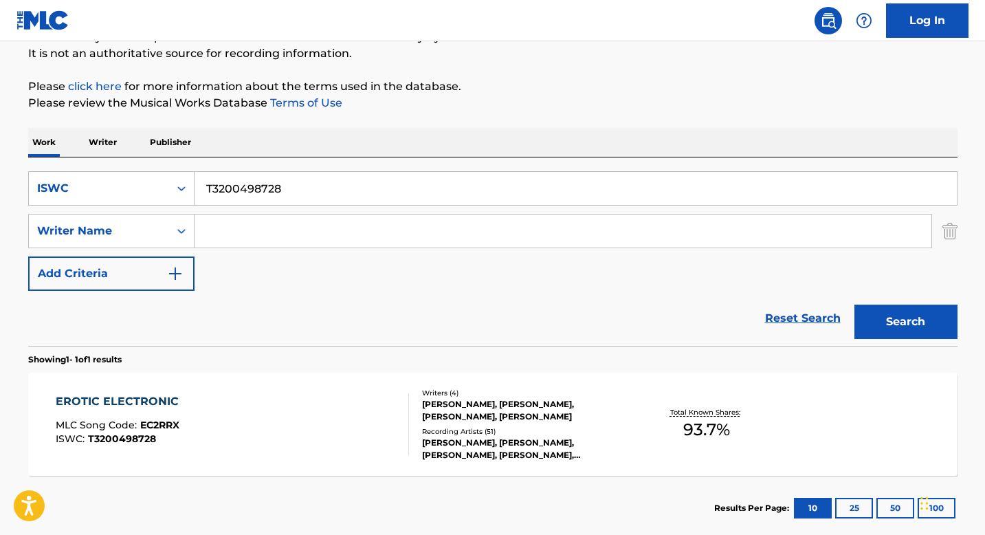
click at [259, 190] on input "T3200498728" at bounding box center [576, 188] width 763 height 33
paste input "0700190302"
type input "T0700190302"
click at [873, 330] on button "Search" at bounding box center [906, 322] width 103 height 34
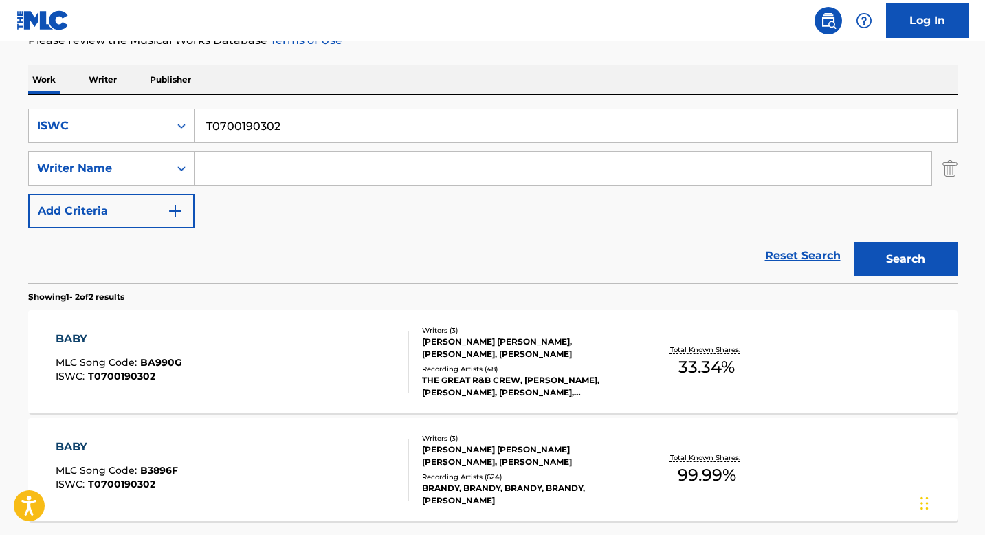
scroll to position [204, 0]
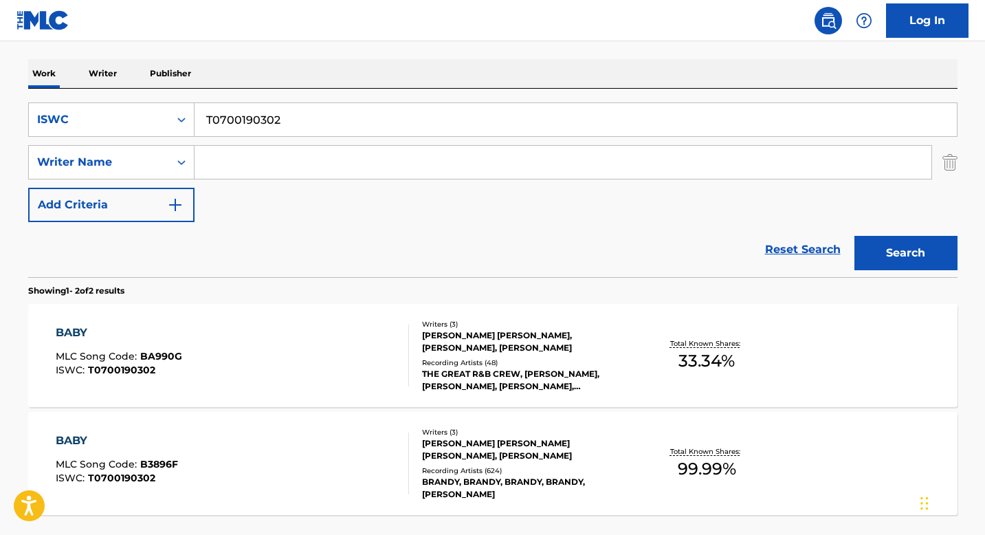
click at [462, 349] on div "[PERSON_NAME] [PERSON_NAME], [PERSON_NAME], [PERSON_NAME]" at bounding box center [526, 341] width 208 height 25
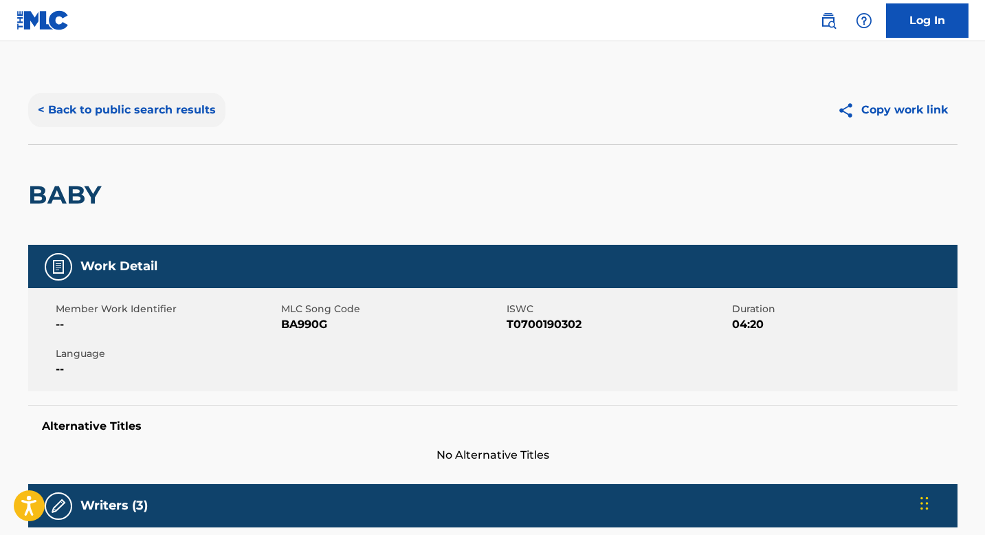
click at [131, 114] on button "< Back to public search results" at bounding box center [126, 110] width 197 height 34
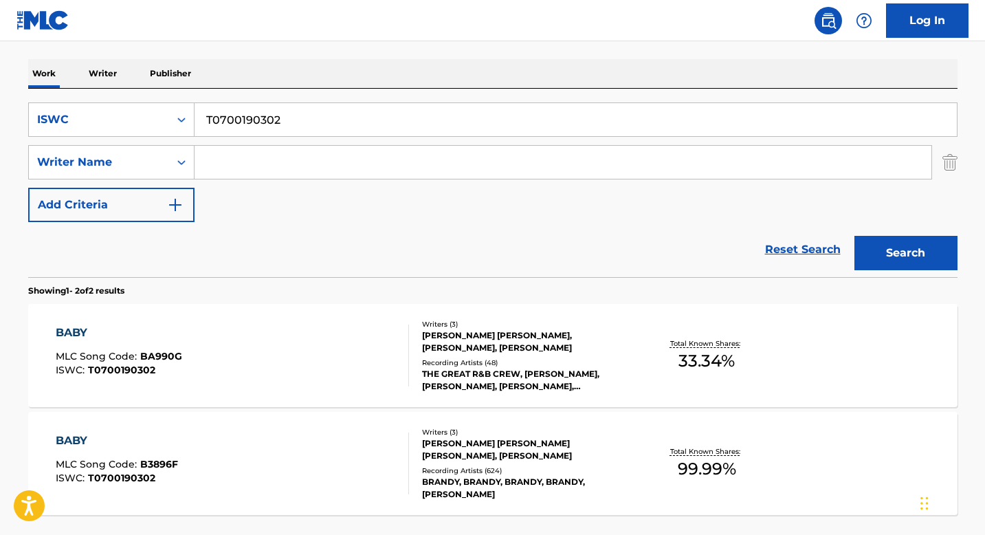
click at [288, 111] on input "T0700190302" at bounding box center [576, 119] width 763 height 33
paste input "309551656"
type input "T3095516562"
click at [873, 248] on button "Search" at bounding box center [906, 253] width 103 height 34
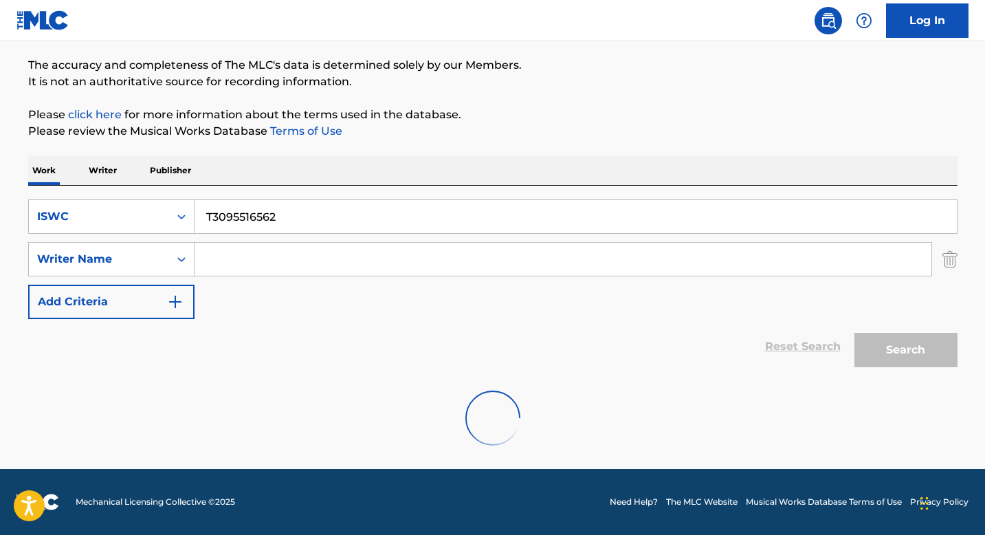
scroll to position [62, 0]
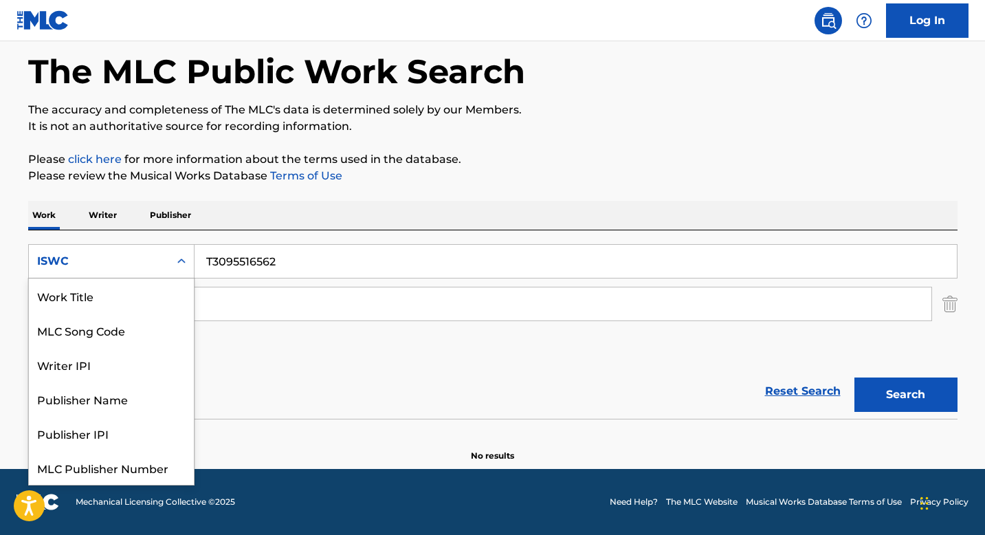
click at [169, 265] on div "Search Form" at bounding box center [181, 261] width 25 height 25
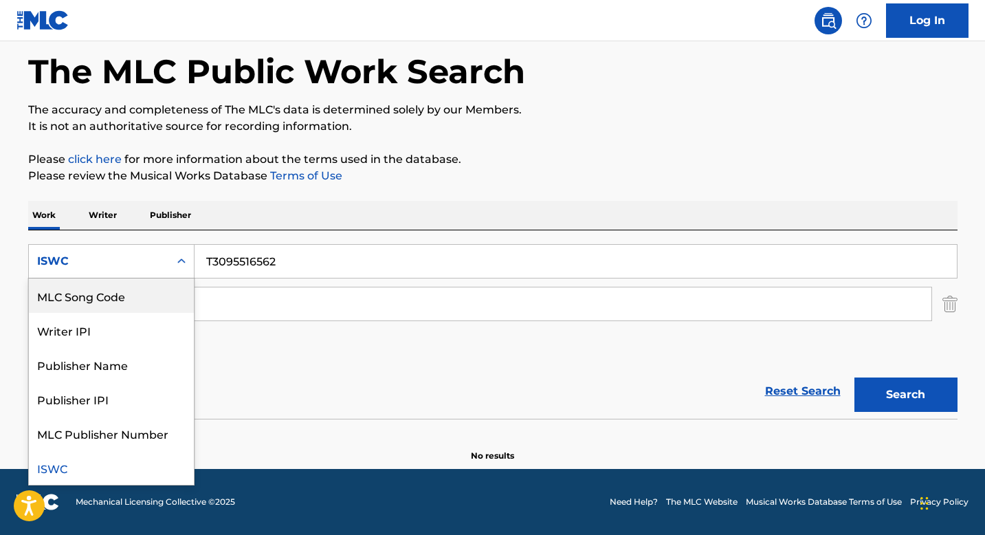
scroll to position [0, 0]
click at [122, 291] on div "Work Title" at bounding box center [111, 295] width 165 height 34
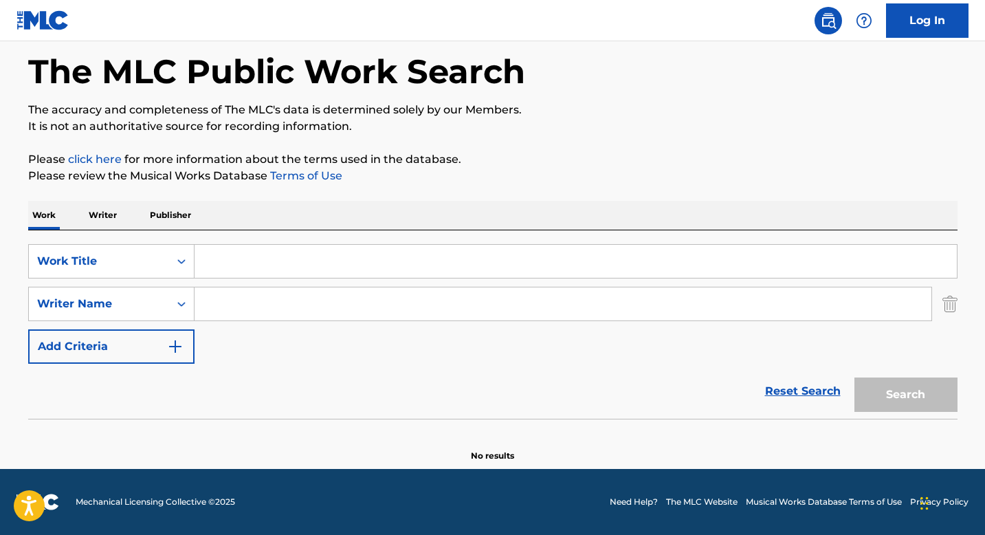
click at [243, 267] on input "Search Form" at bounding box center [576, 261] width 763 height 33
paste input "MY OBSESSION"
type input "MY OBSESSION"
click at [217, 305] on input "Search Form" at bounding box center [563, 303] width 737 height 33
paste input "FASTUCA [PERSON_NAME] [PERSON_NAME]"
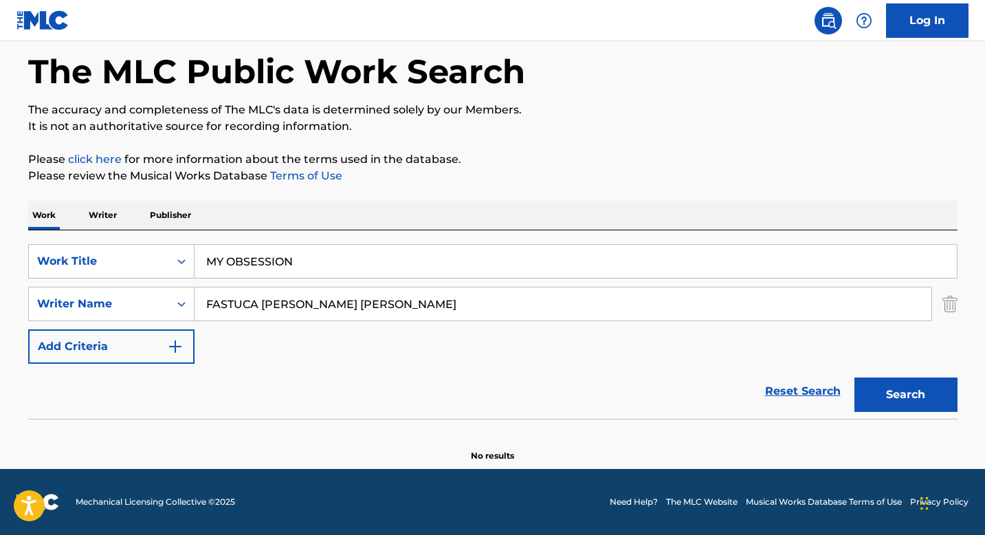
type input "FASTUCA [PERSON_NAME] [PERSON_NAME]"
click at [882, 387] on button "Search" at bounding box center [906, 394] width 103 height 34
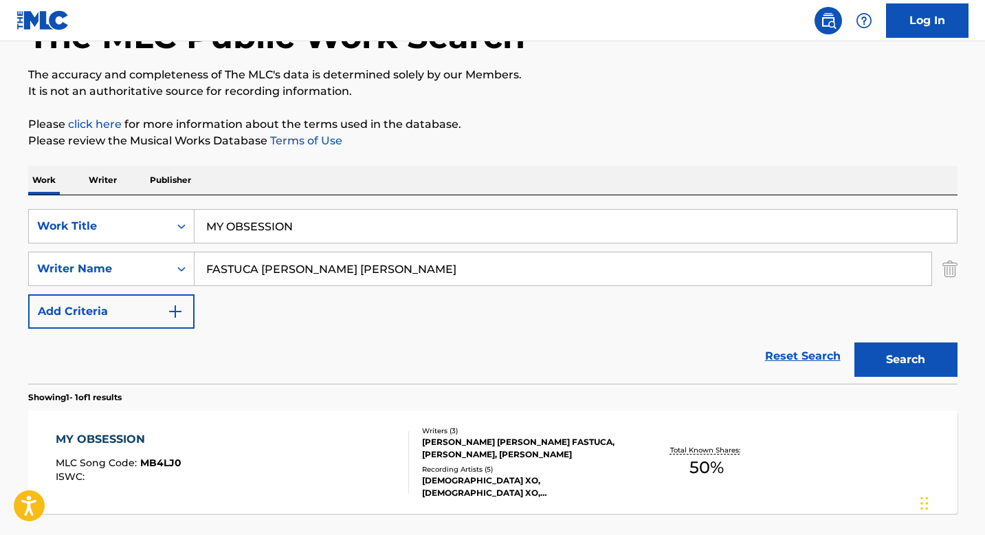
scroll to position [165, 0]
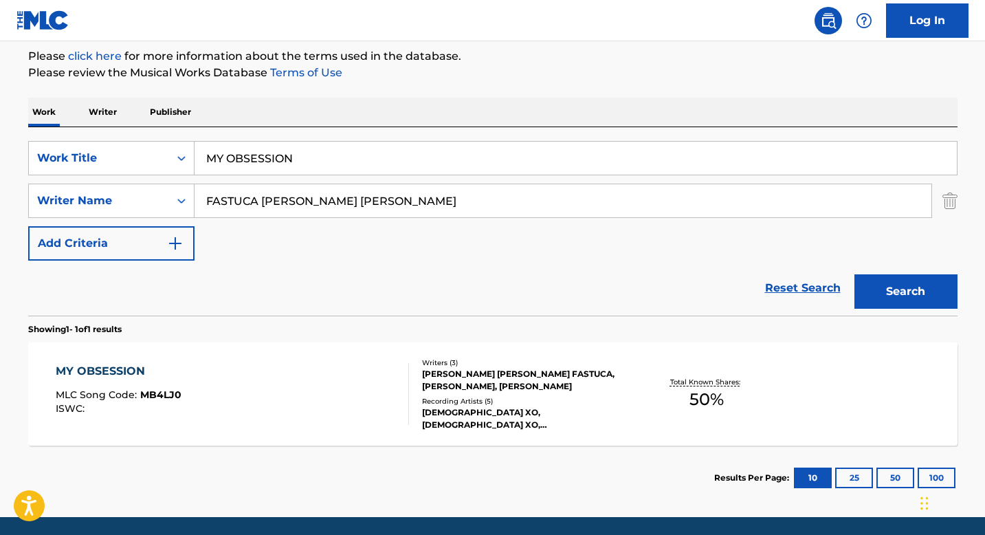
click at [420, 368] on div "Writers ( 3 ) [PERSON_NAME] [PERSON_NAME] FASTUCA, [PERSON_NAME], [PERSON_NAME]…" at bounding box center [519, 395] width 221 height 74
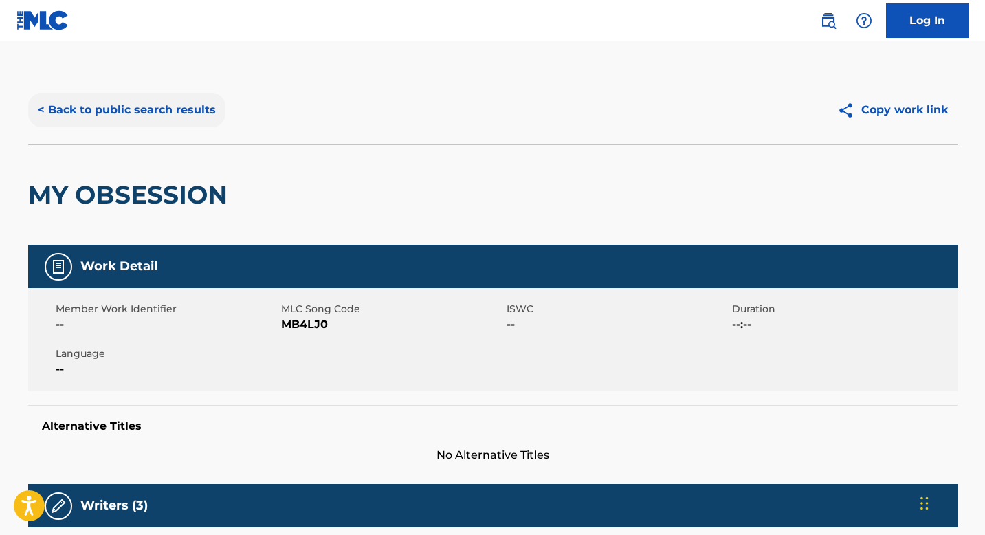
click at [136, 122] on button "< Back to public search results" at bounding box center [126, 110] width 197 height 34
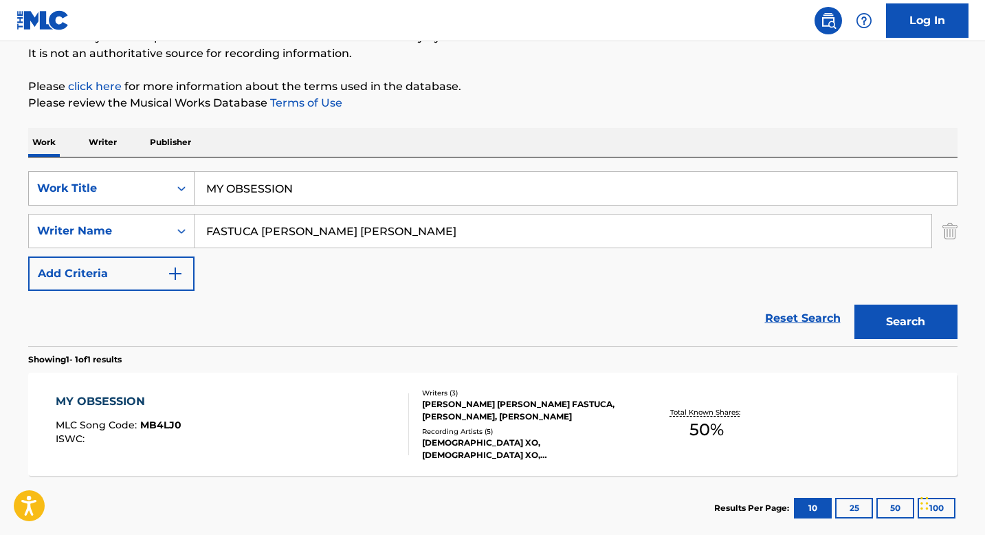
click at [185, 187] on icon "Search Form" at bounding box center [182, 189] width 14 height 14
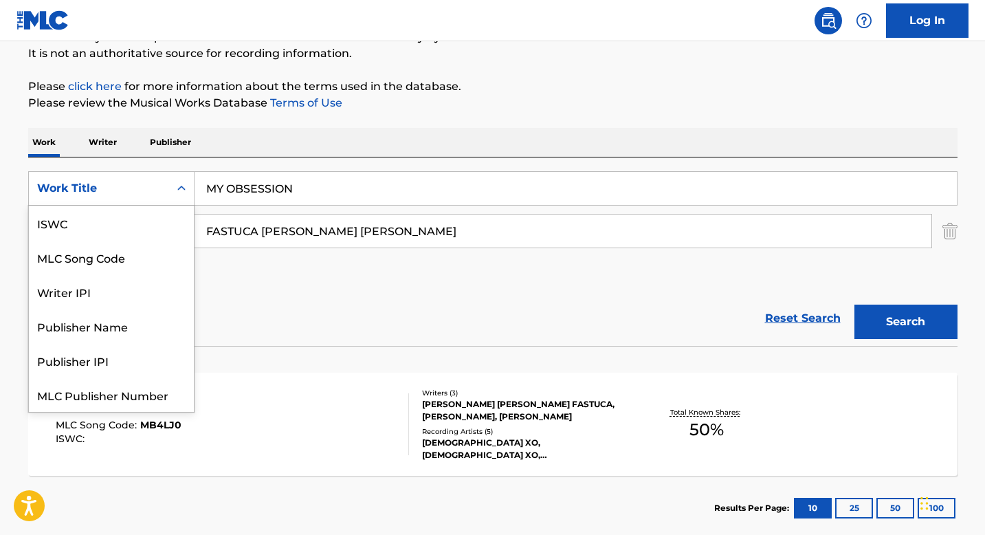
scroll to position [34, 0]
click at [270, 196] on input "MY OBSESSION" at bounding box center [576, 188] width 763 height 33
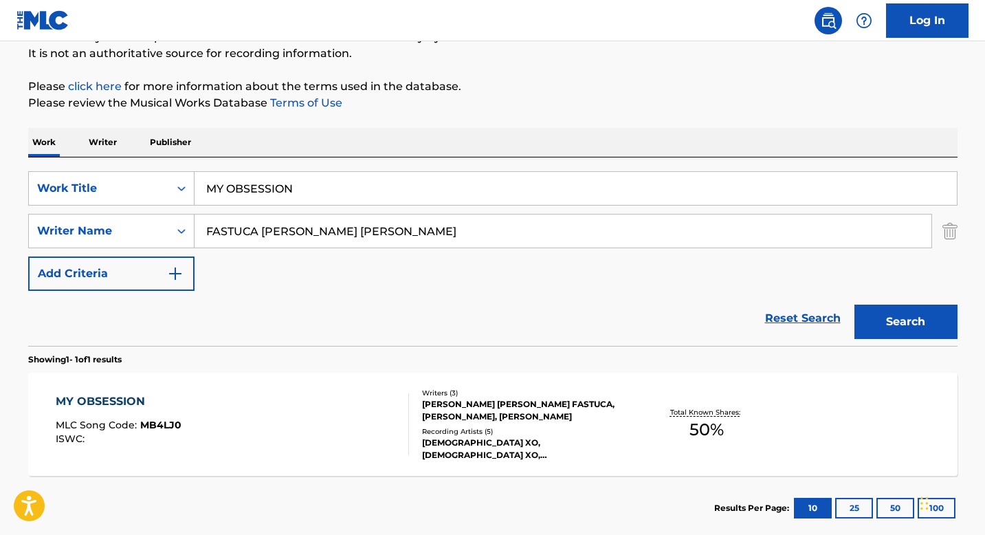
click at [270, 195] on input "MY OBSESSION" at bounding box center [576, 188] width 763 height 33
click at [251, 190] on input "MY OBSESSION" at bounding box center [576, 188] width 763 height 33
click at [252, 190] on input "MY OBSESSION" at bounding box center [576, 188] width 763 height 33
paste input "'RIGHT NOW"
type input "'RIGHT NOW"
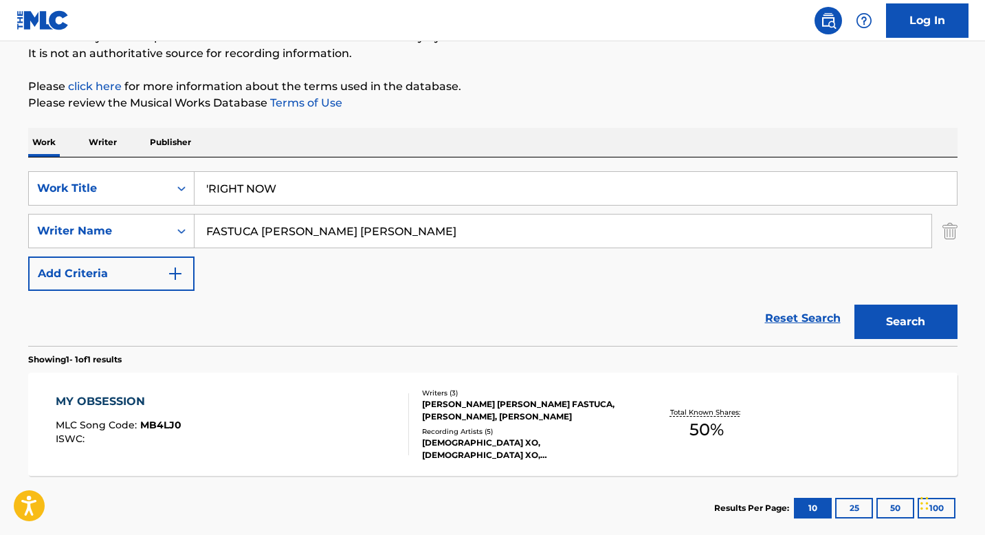
click at [272, 229] on input "FASTUCA [PERSON_NAME] [PERSON_NAME]" at bounding box center [563, 231] width 737 height 33
click at [272, 228] on input "FASTUCA [PERSON_NAME] [PERSON_NAME]" at bounding box center [563, 231] width 737 height 33
paste input "[PERSON_NAME]"
type input "[PERSON_NAME] [PERSON_NAME]"
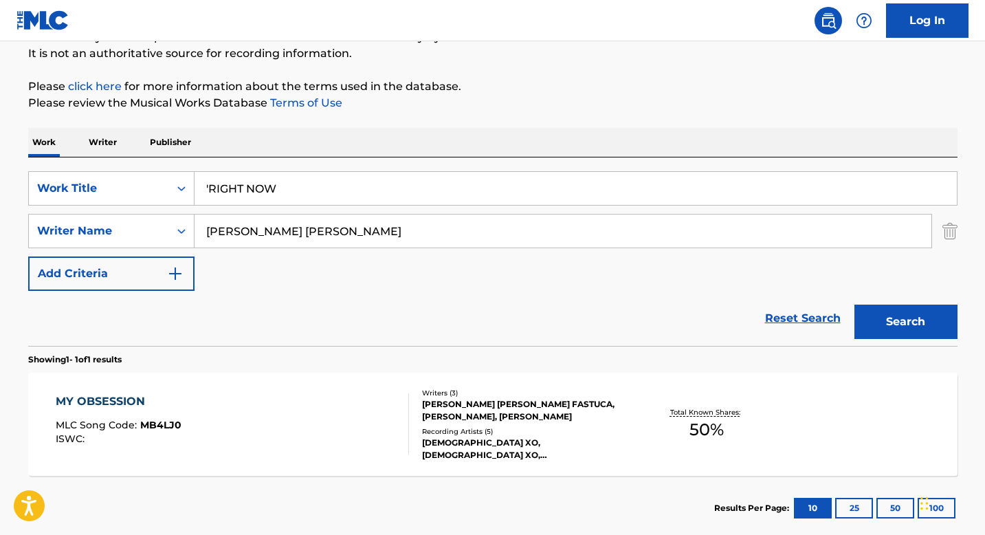
click at [209, 188] on input "'RIGHT NOW" at bounding box center [576, 188] width 763 height 33
type input "RIGHT NOW"
click at [874, 323] on button "Search" at bounding box center [906, 322] width 103 height 34
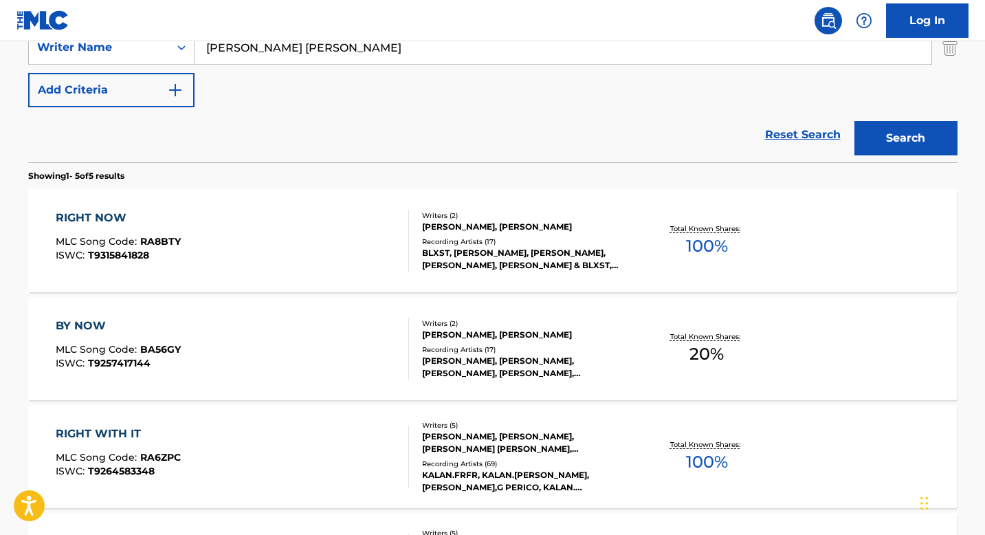
scroll to position [329, 0]
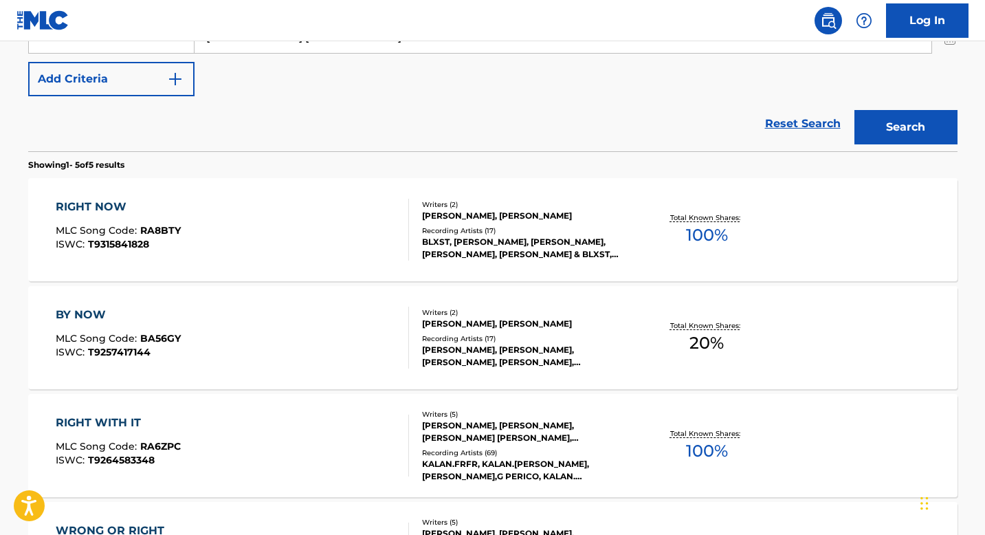
click at [448, 234] on div "Recording Artists ( 17 )" at bounding box center [526, 231] width 208 height 10
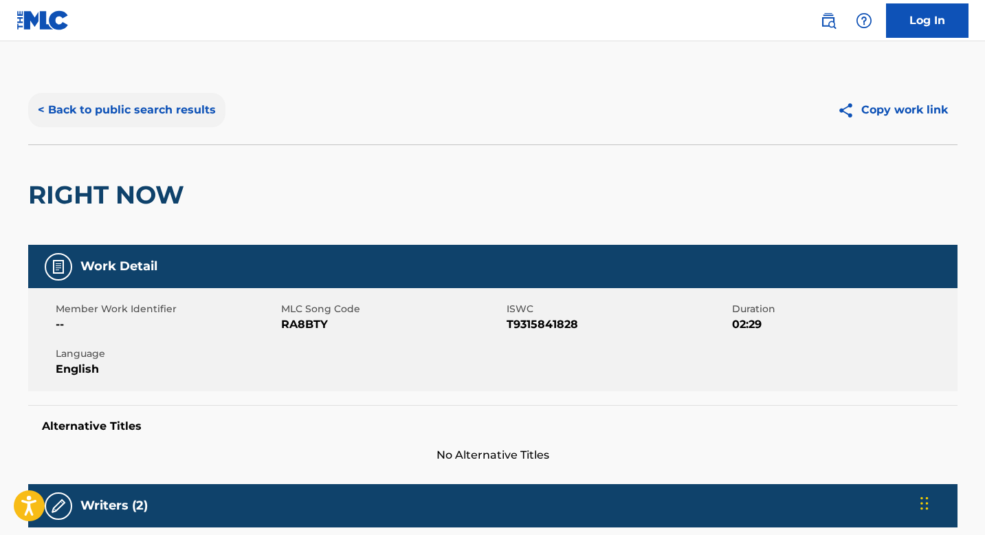
click at [127, 113] on button "< Back to public search results" at bounding box center [126, 110] width 197 height 34
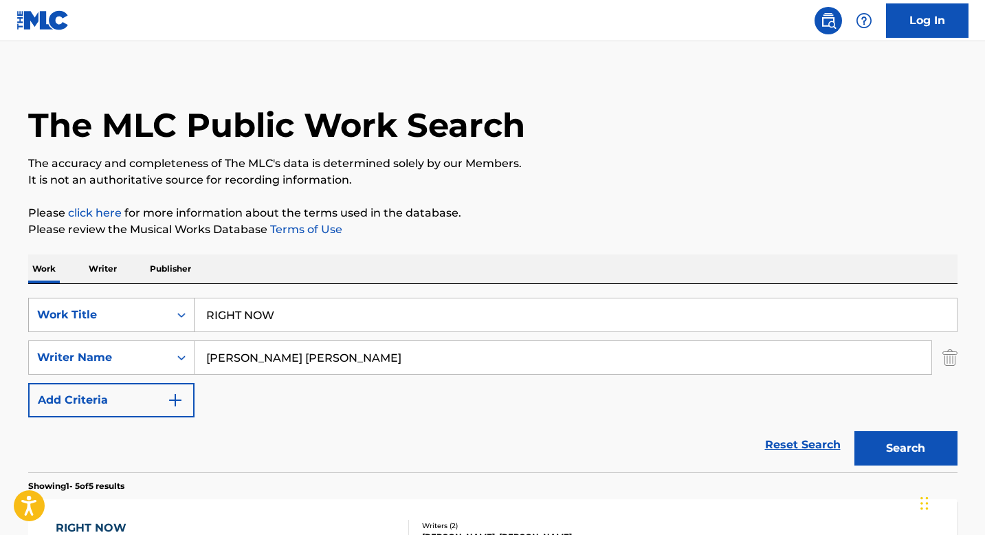
click at [169, 322] on div "Search Form" at bounding box center [181, 315] width 25 height 25
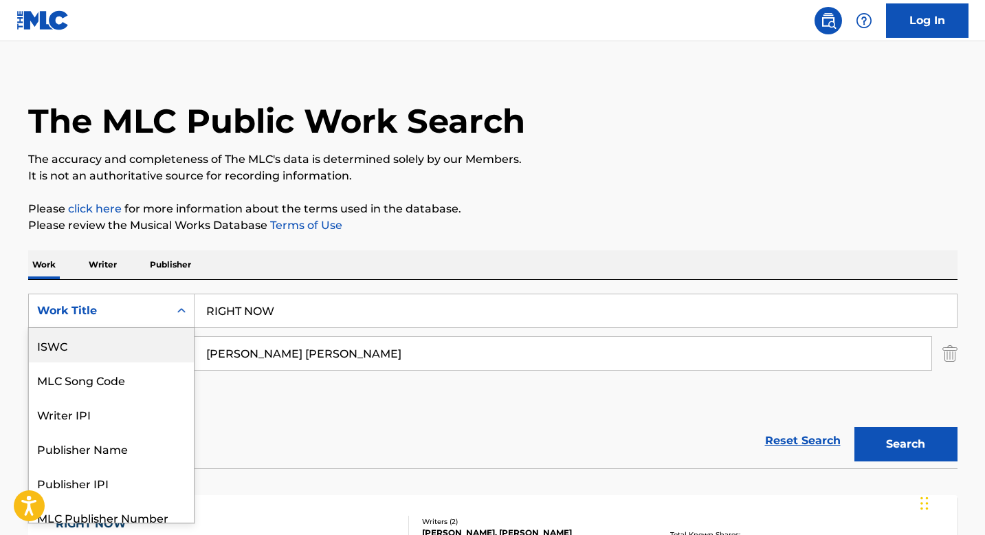
click at [115, 342] on div "ISWC" at bounding box center [111, 345] width 165 height 34
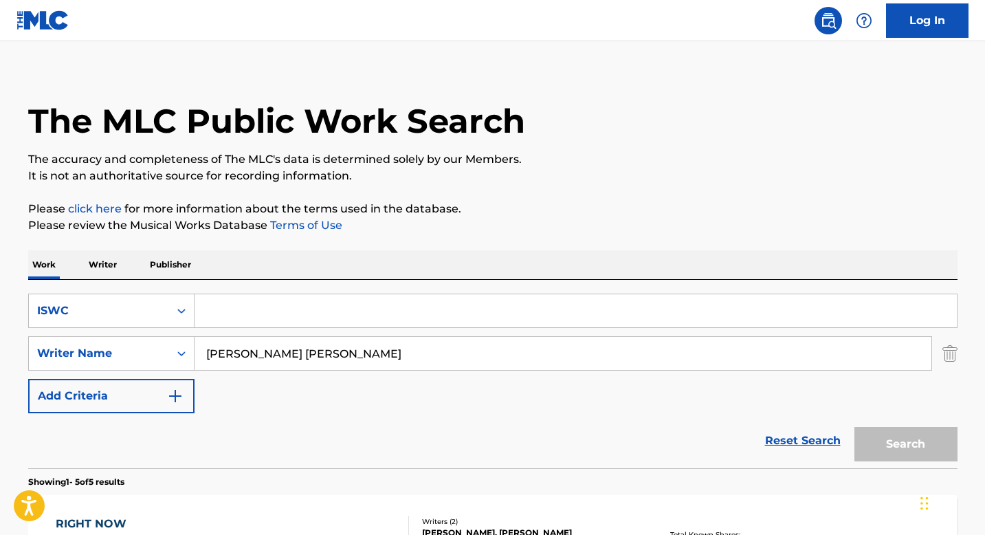
click at [234, 347] on input "[PERSON_NAME] [PERSON_NAME]" at bounding box center [563, 353] width 737 height 33
click at [232, 316] on input "Search Form" at bounding box center [576, 310] width 763 height 33
paste input "T9250404376"
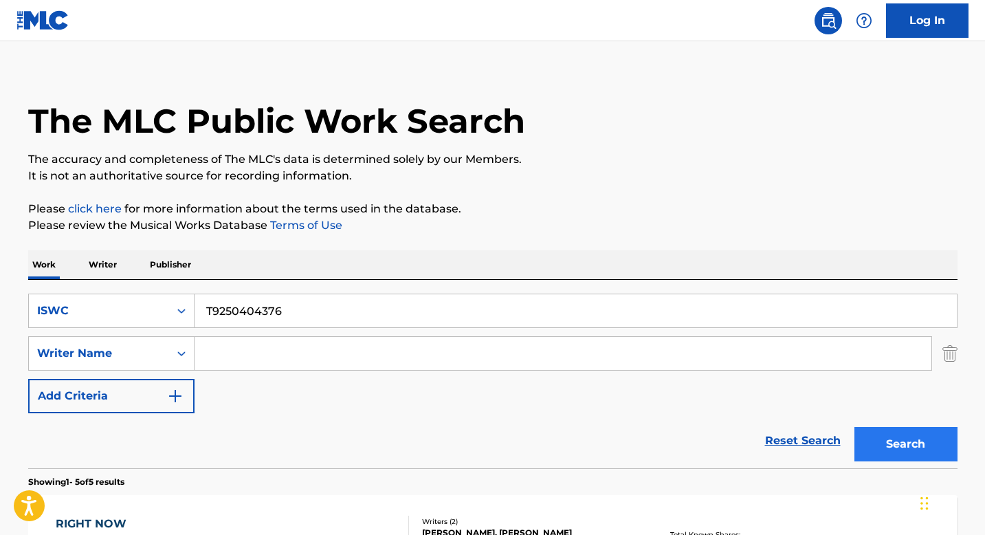
type input "T9250404376"
click at [933, 452] on button "Search" at bounding box center [906, 444] width 103 height 34
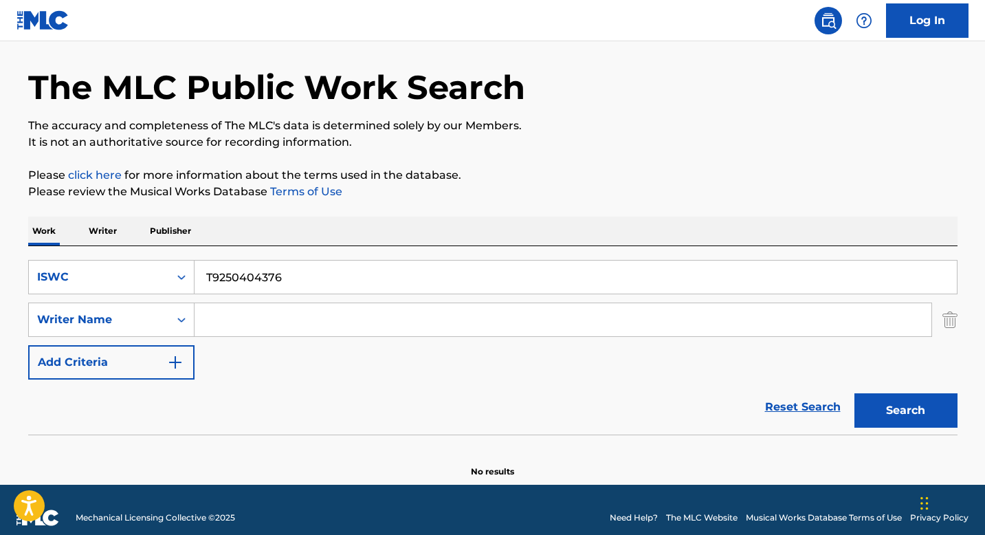
scroll to position [62, 0]
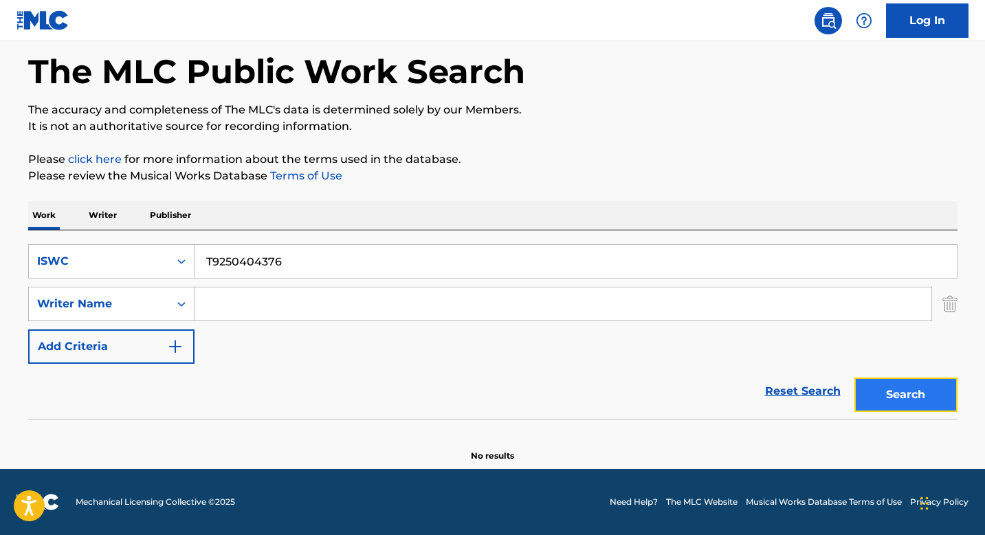
click at [884, 397] on button "Search" at bounding box center [906, 394] width 103 height 34
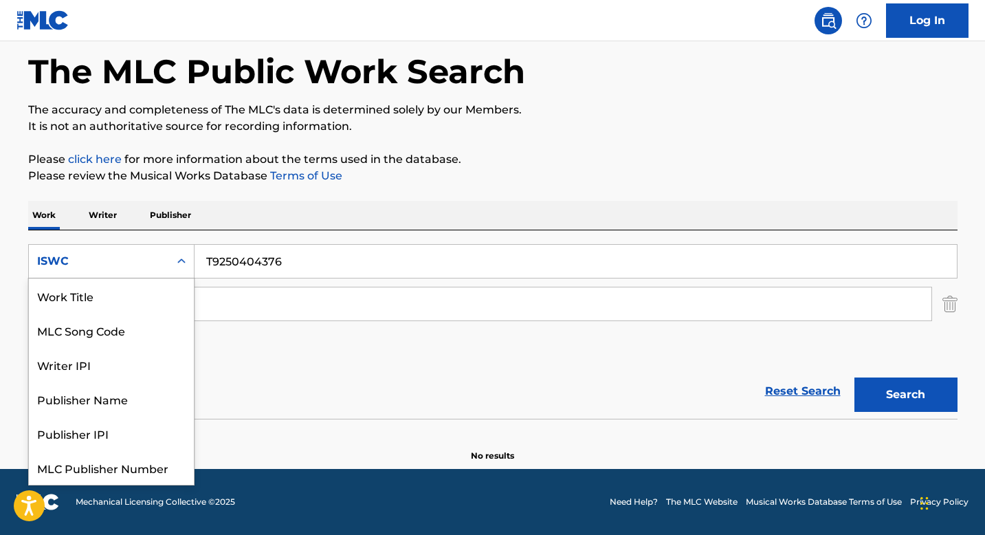
click at [171, 272] on div "Search Form" at bounding box center [181, 261] width 25 height 25
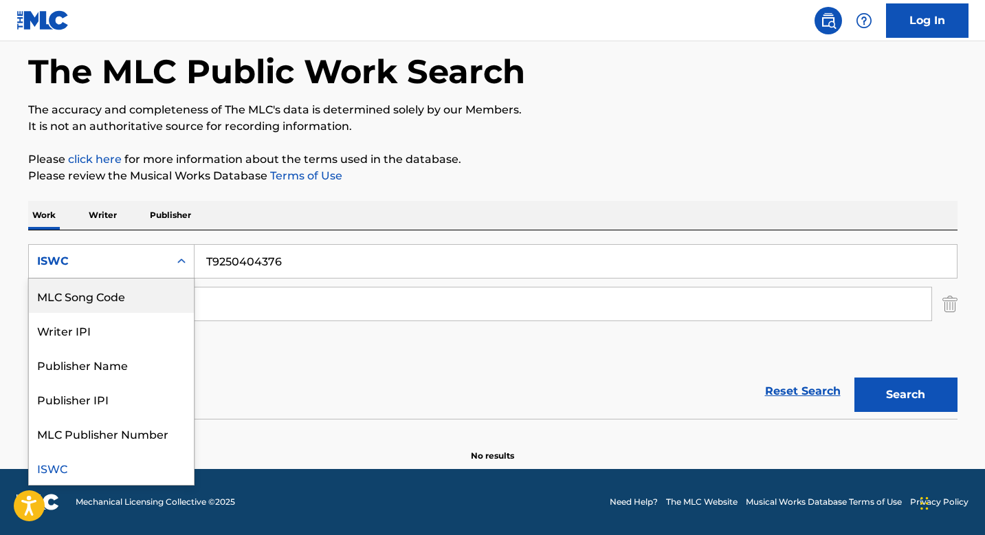
scroll to position [0, 0]
click at [136, 305] on div "Work Title" at bounding box center [111, 295] width 165 height 34
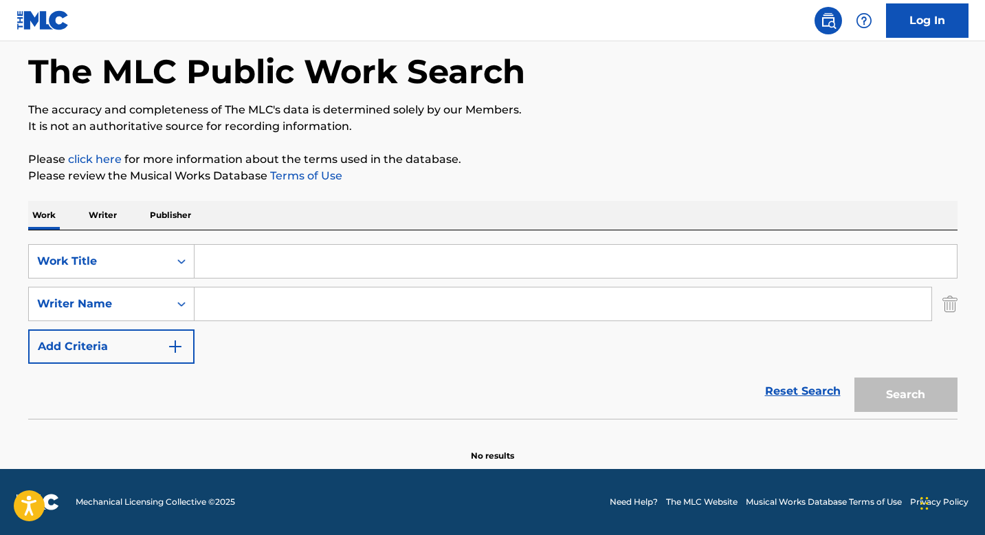
click at [236, 256] on input "Search Form" at bounding box center [576, 261] width 763 height 33
paste input "MY SPECIAL LOVER"
type input "MY SPECIAL LOVER"
click at [221, 311] on input "Search Form" at bounding box center [563, 303] width 737 height 33
paste input "GATES [PERSON_NAME]"
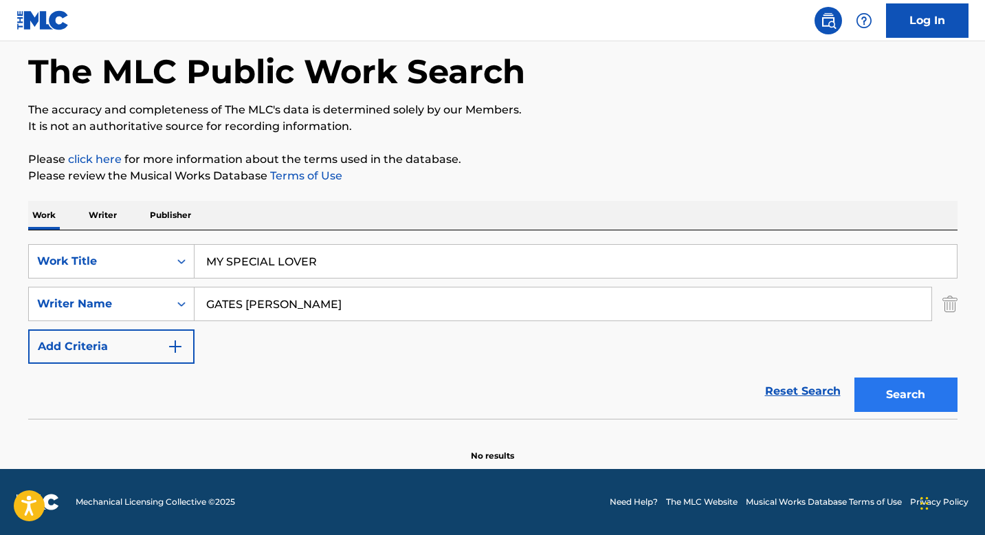
type input "GATES [PERSON_NAME]"
click at [930, 397] on button "Search" at bounding box center [906, 394] width 103 height 34
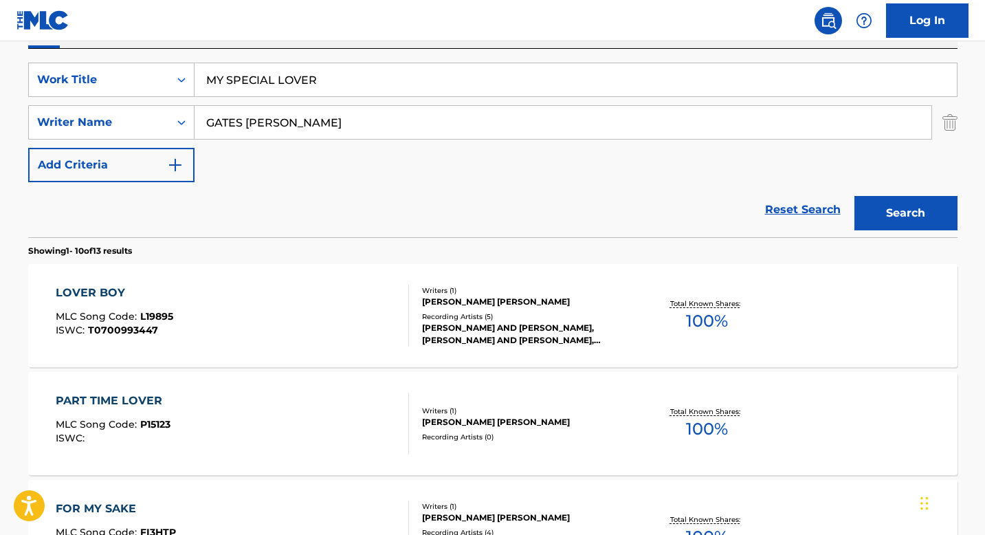
scroll to position [237, 0]
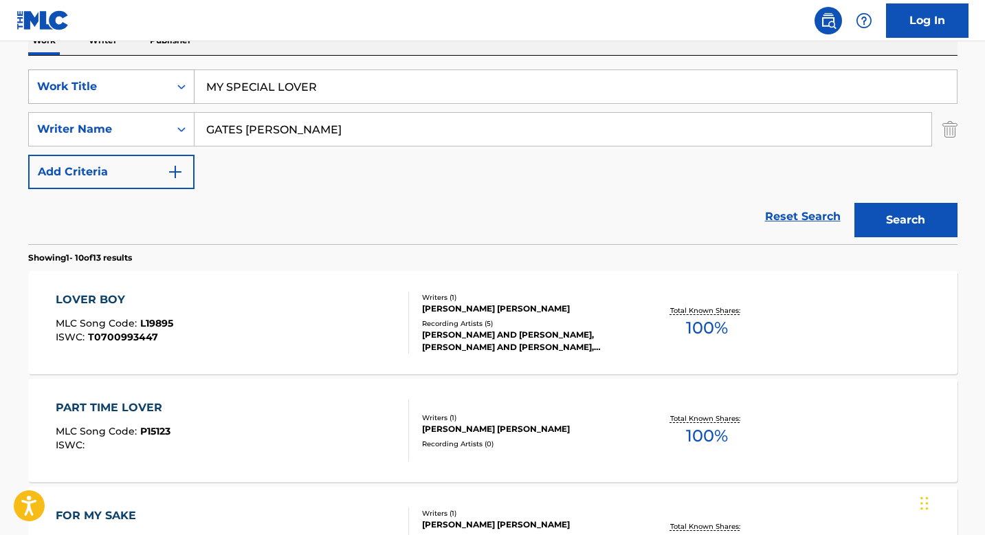
click at [169, 91] on div "Search Form" at bounding box center [181, 86] width 25 height 25
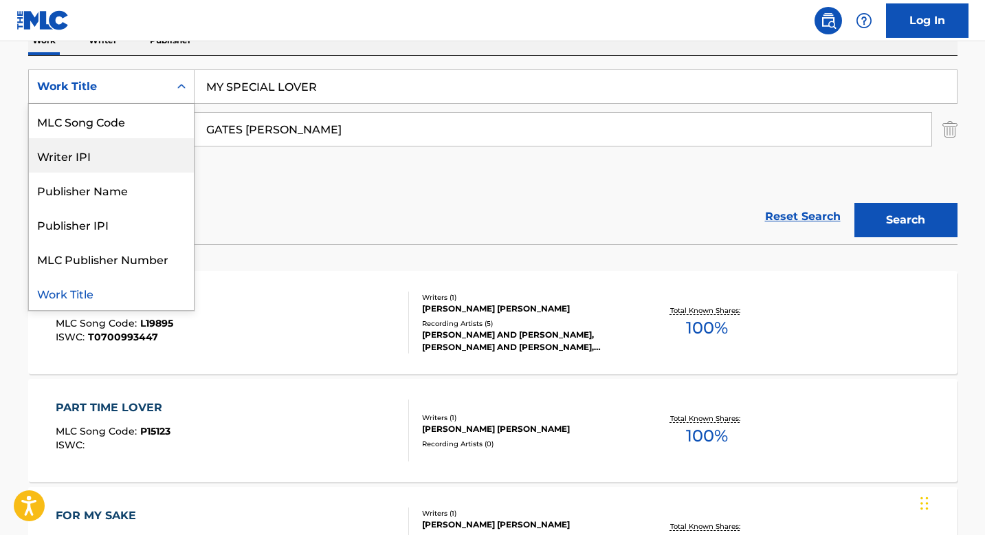
scroll to position [0, 0]
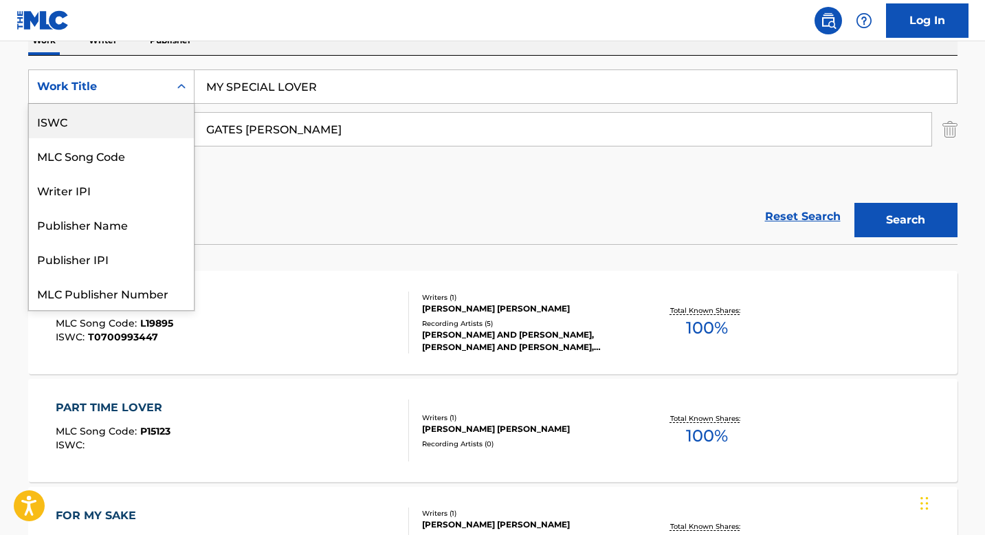
click at [113, 126] on div "ISWC" at bounding box center [111, 121] width 165 height 34
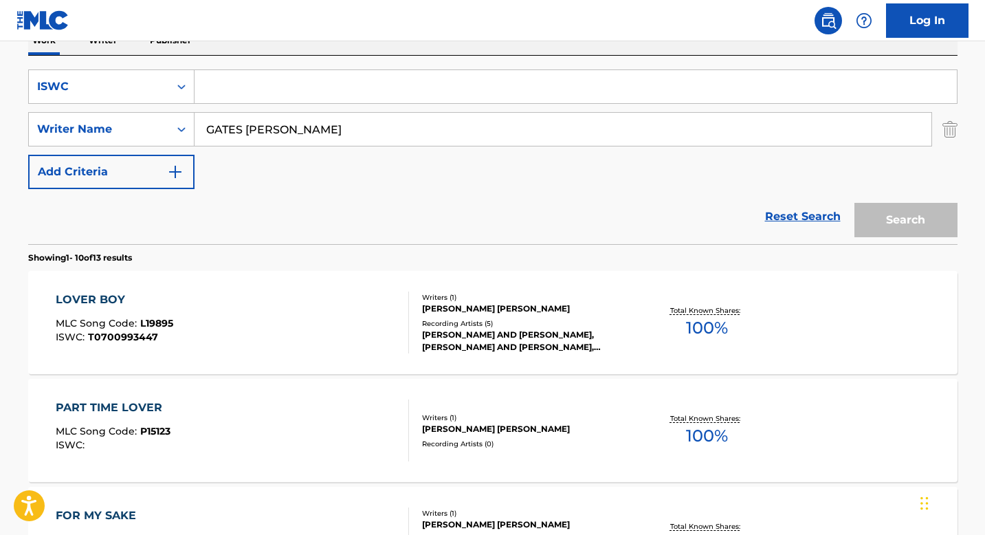
click at [259, 127] on input "GATES [PERSON_NAME]" at bounding box center [563, 129] width 737 height 33
click at [256, 89] on input "Search Form" at bounding box center [576, 86] width 763 height 33
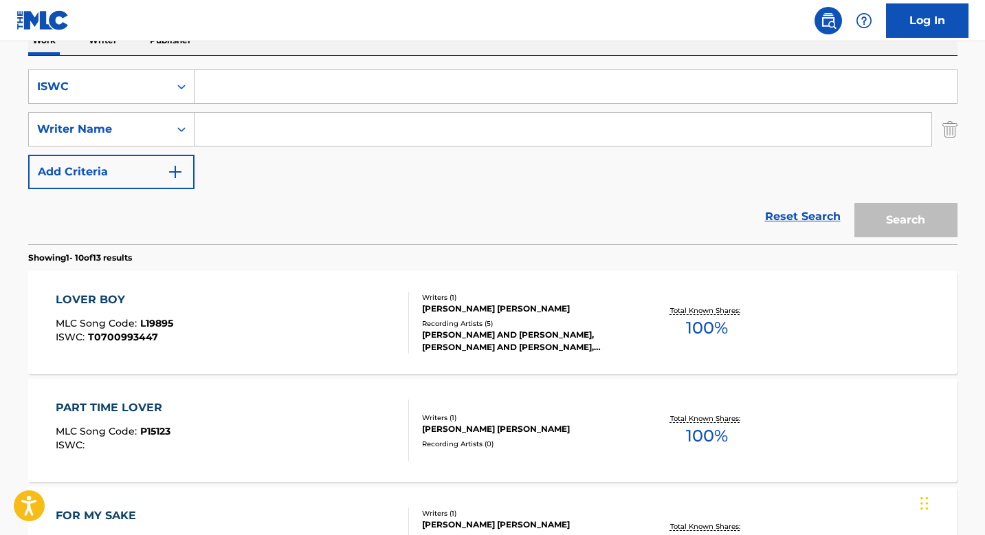
paste input "T3202265423"
type input "T3202265423"
click at [886, 218] on button "Search" at bounding box center [906, 220] width 103 height 34
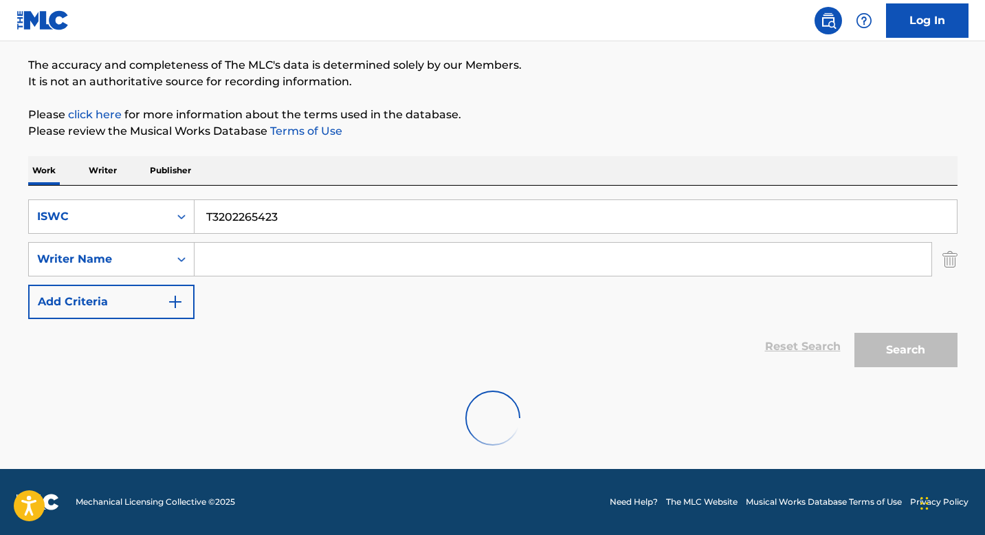
scroll to position [62, 0]
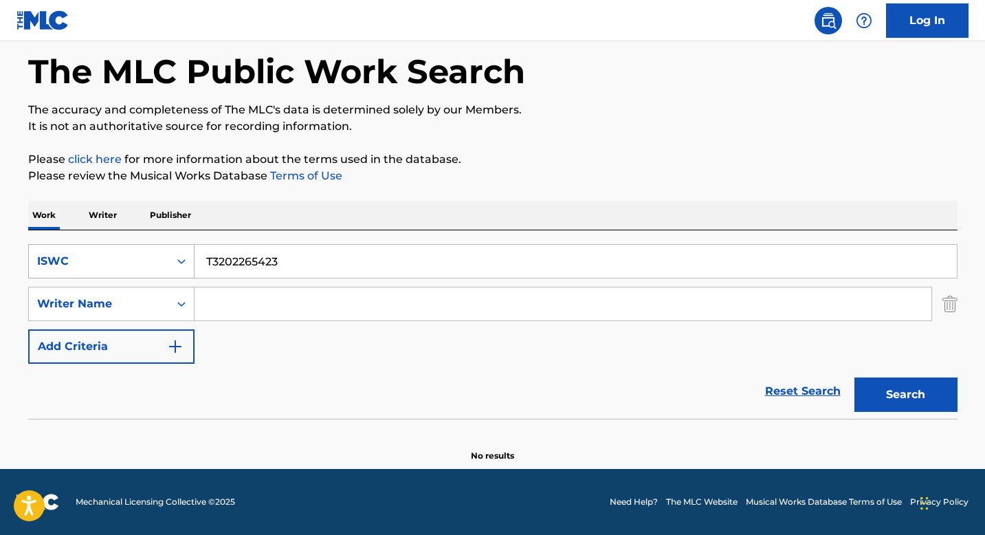
click at [173, 273] on div "Search Form" at bounding box center [181, 261] width 25 height 25
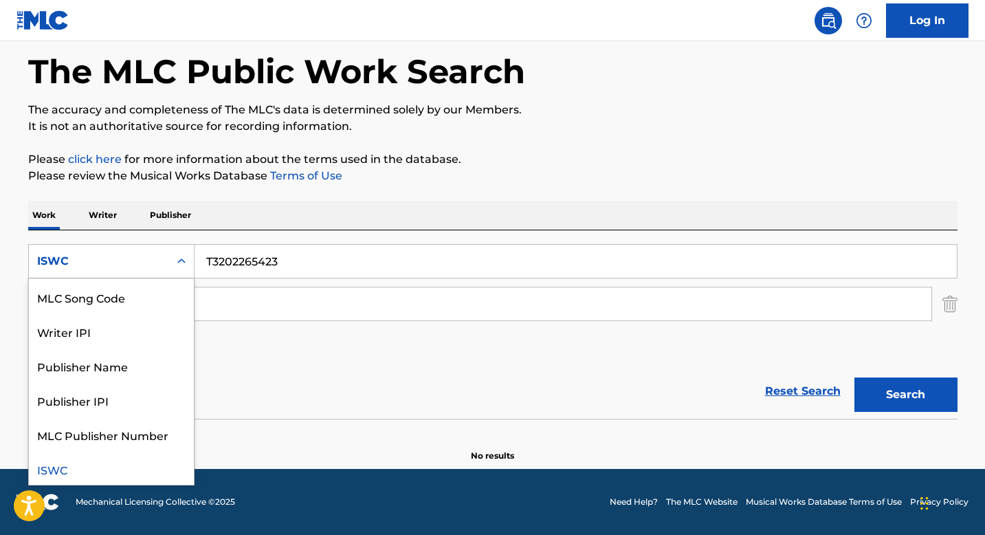
scroll to position [0, 0]
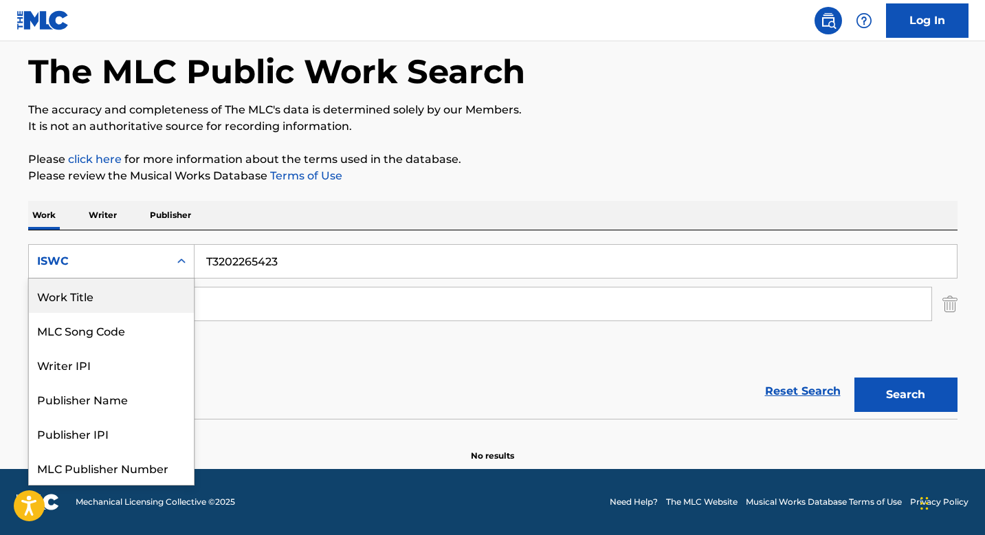
drag, startPoint x: 134, startPoint y: 287, endPoint x: 153, endPoint y: 288, distance: 19.3
click at [135, 287] on div "Work Title" at bounding box center [111, 295] width 165 height 34
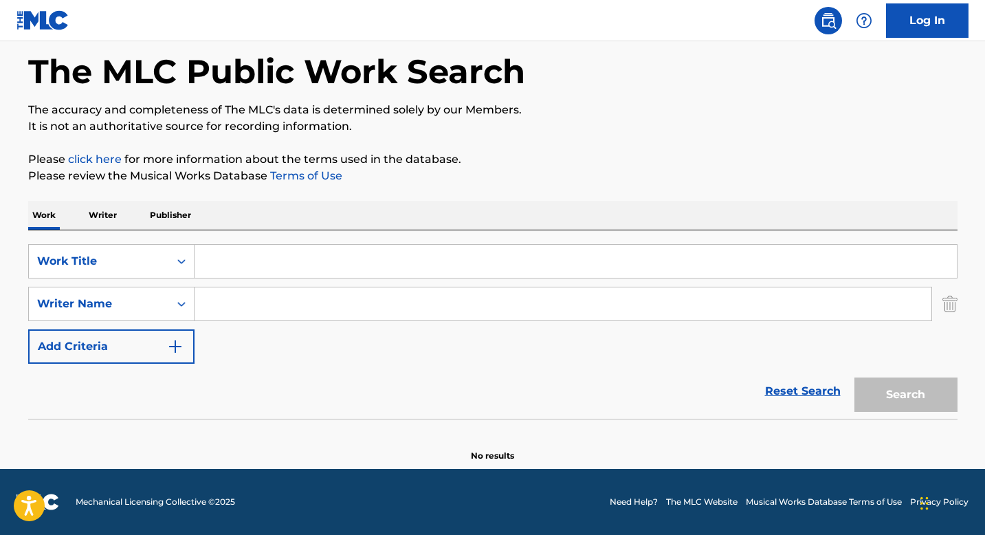
click at [258, 259] on input "Search Form" at bounding box center [576, 261] width 763 height 33
paste input "T.H.C. - EN VIVO"
type input "T.H.C. - EN VIVO"
click at [230, 301] on input "Search Form" at bounding box center [563, 303] width 737 height 33
paste input "[PERSON_NAME] [PERSON_NAME]"
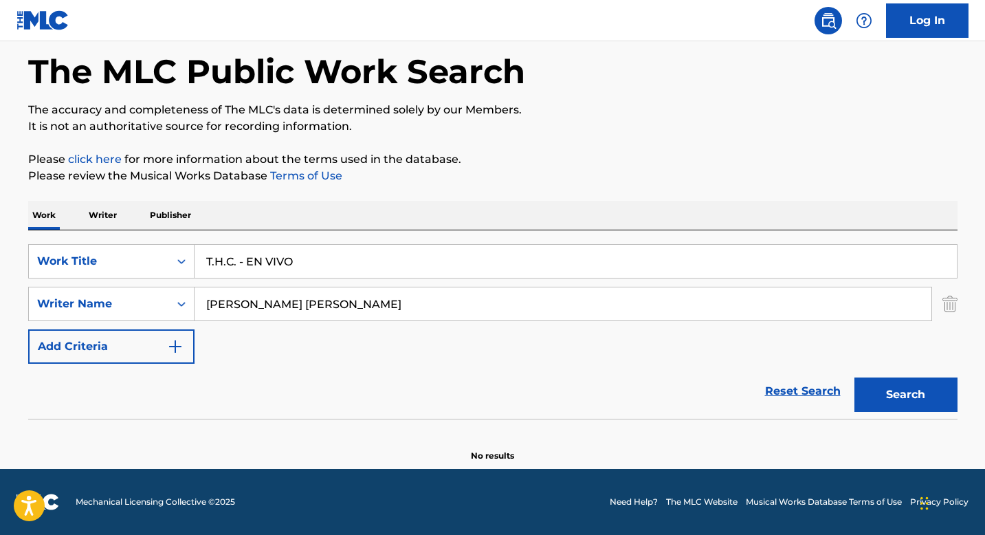
type input "[PERSON_NAME] [PERSON_NAME]"
click at [891, 391] on button "Search" at bounding box center [906, 394] width 103 height 34
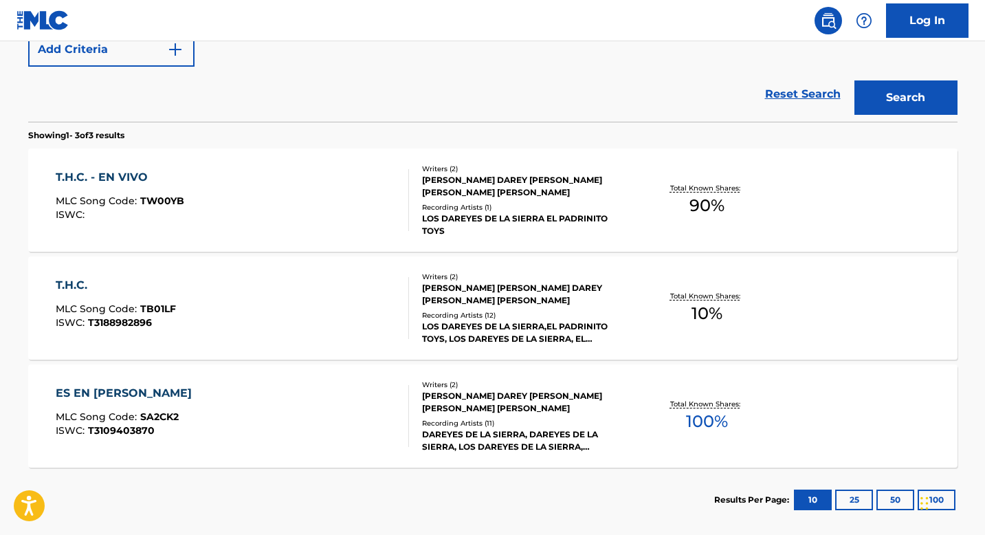
scroll to position [424, 0]
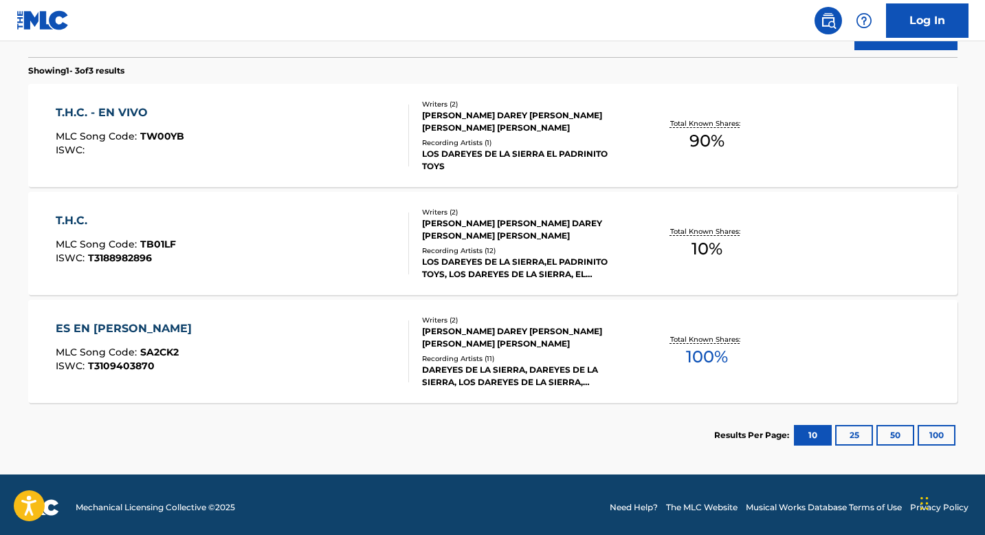
click at [466, 135] on div "Writers ( 2 ) [PERSON_NAME] DAREY [PERSON_NAME] [PERSON_NAME] [PERSON_NAME] Rec…" at bounding box center [519, 136] width 221 height 74
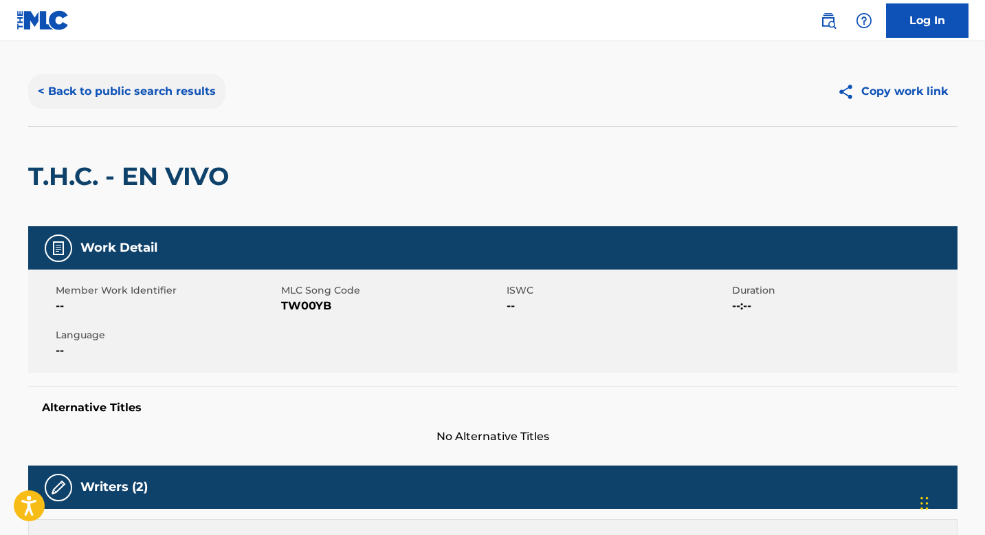
click at [155, 95] on button "< Back to public search results" at bounding box center [126, 91] width 197 height 34
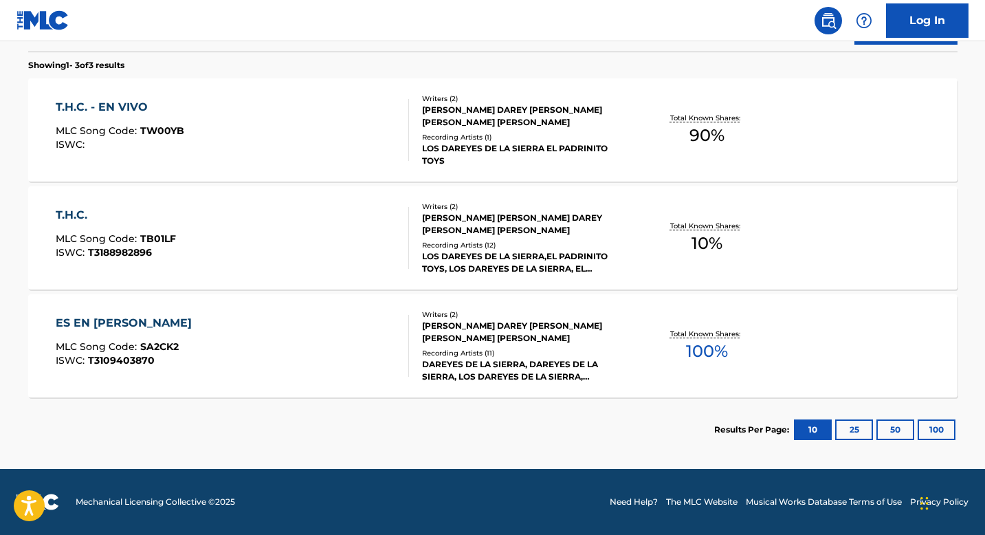
click at [472, 222] on div "[PERSON_NAME] [PERSON_NAME] DAREY [PERSON_NAME] [PERSON_NAME]" at bounding box center [526, 224] width 208 height 25
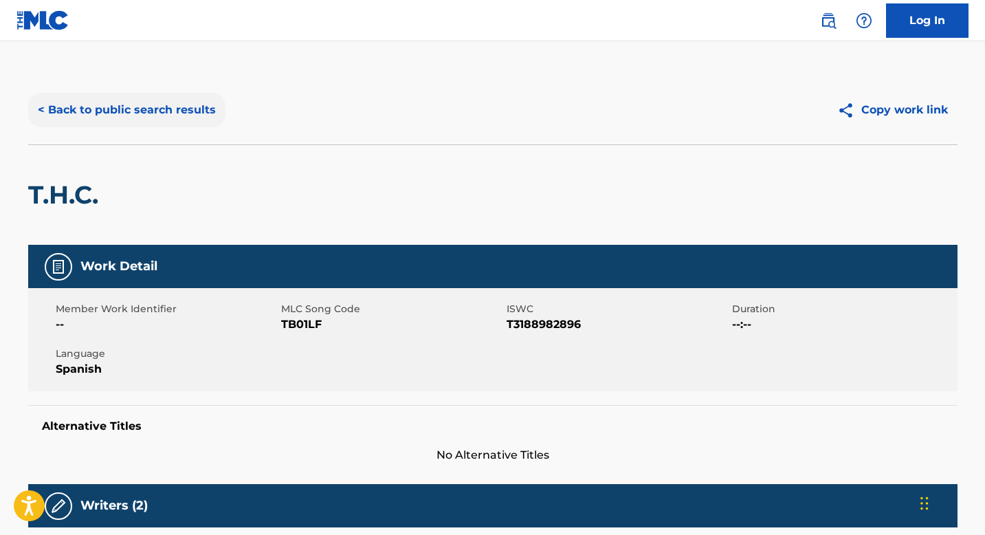
click at [98, 102] on button "< Back to public search results" at bounding box center [126, 110] width 197 height 34
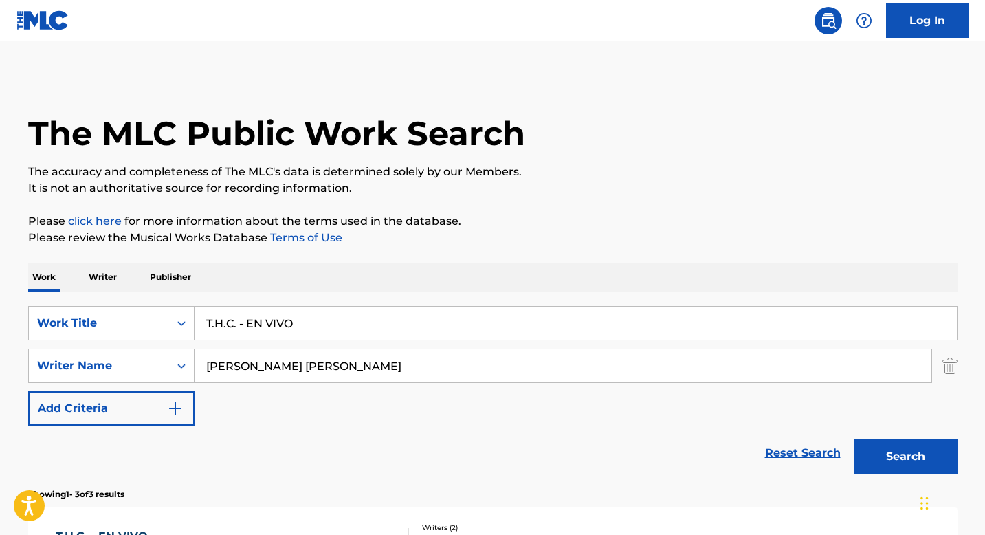
click at [242, 373] on input "[PERSON_NAME] [PERSON_NAME]" at bounding box center [563, 365] width 737 height 33
click at [251, 330] on input "T.H.C. - EN VIVO" at bounding box center [576, 323] width 763 height 33
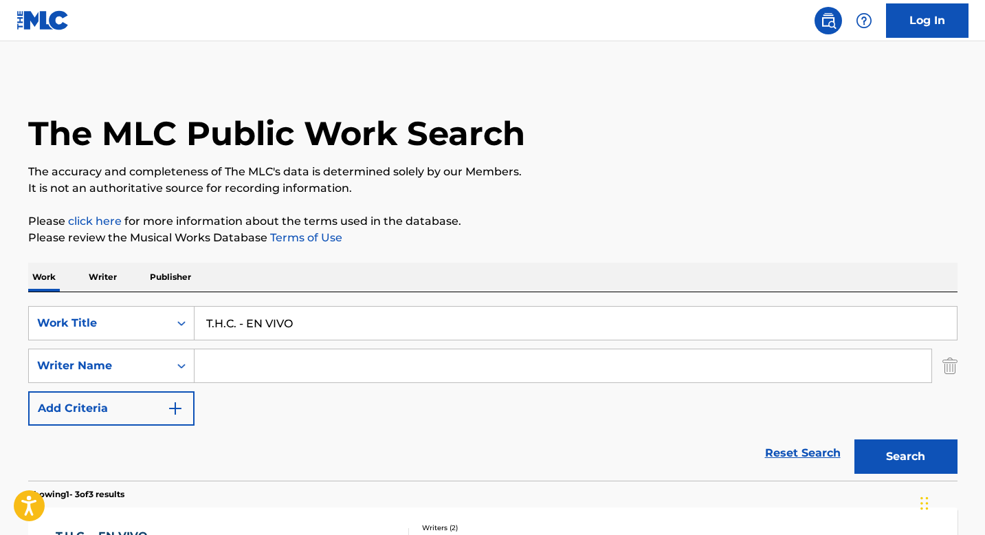
click at [251, 330] on input "T.H.C. - EN VIVO" at bounding box center [576, 323] width 763 height 33
paste input "9046810688"
type input "T9046810688"
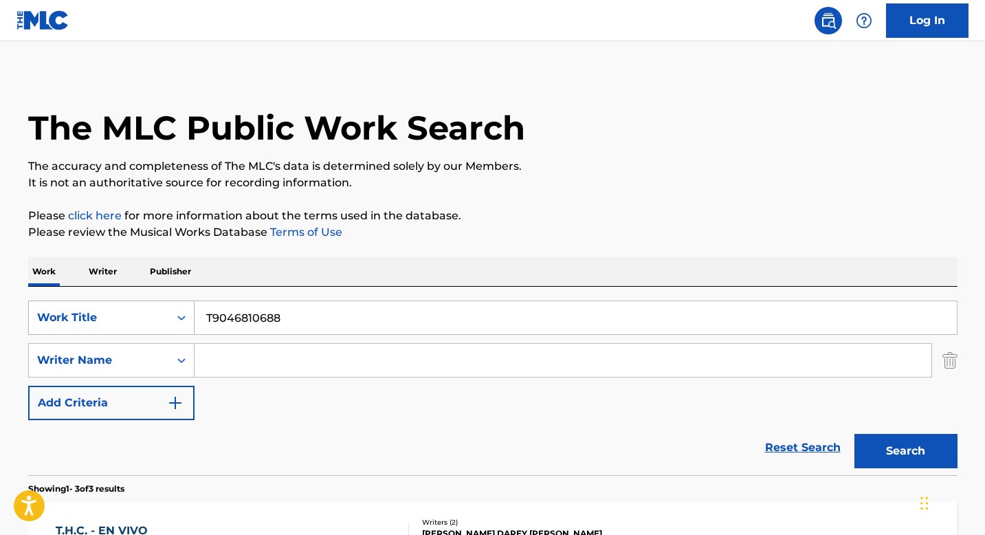
click at [173, 319] on div "Search Form" at bounding box center [181, 317] width 25 height 25
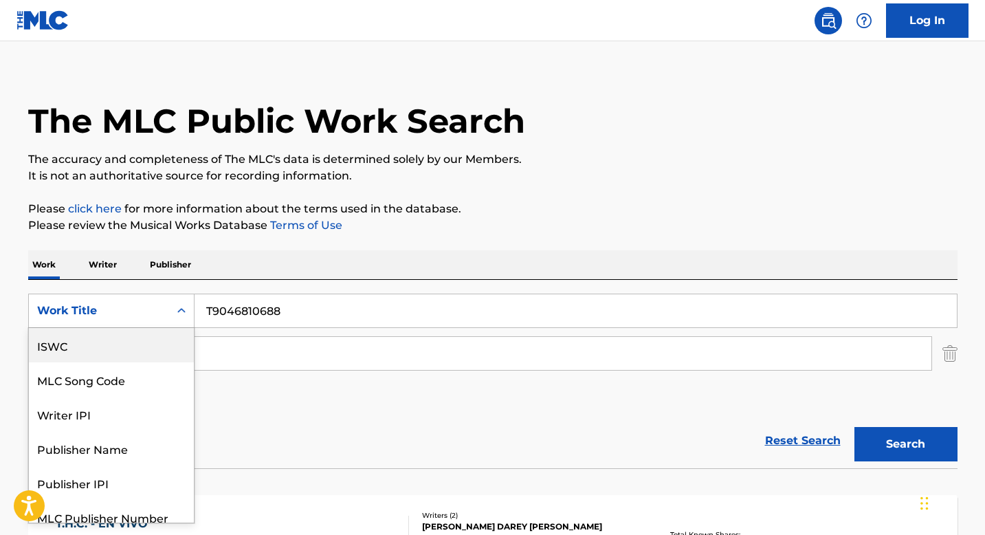
click at [98, 348] on div "ISWC" at bounding box center [111, 345] width 165 height 34
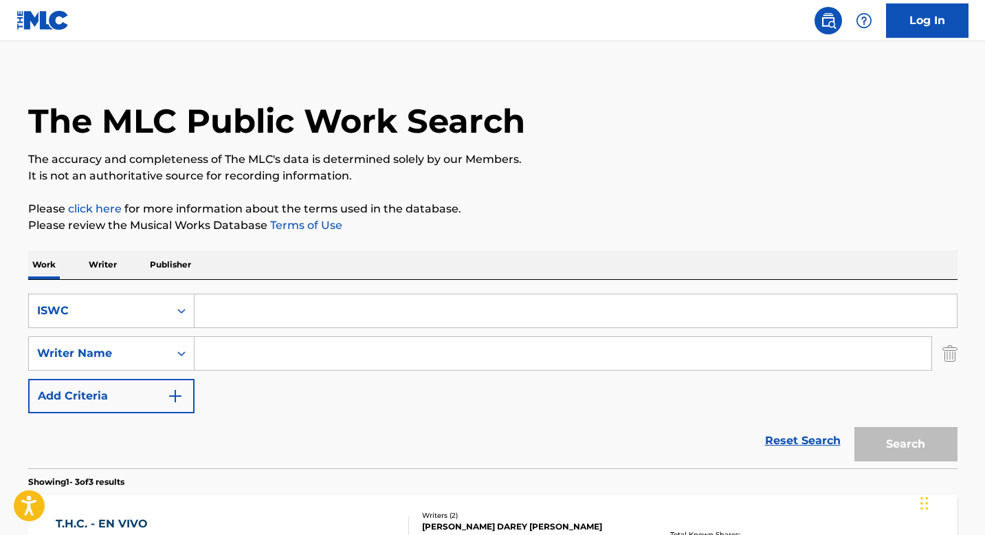
click at [273, 306] on input "Search Form" at bounding box center [576, 310] width 763 height 33
paste input "T9046810688"
type input "T9046810688"
click at [886, 452] on button "Search" at bounding box center [906, 444] width 103 height 34
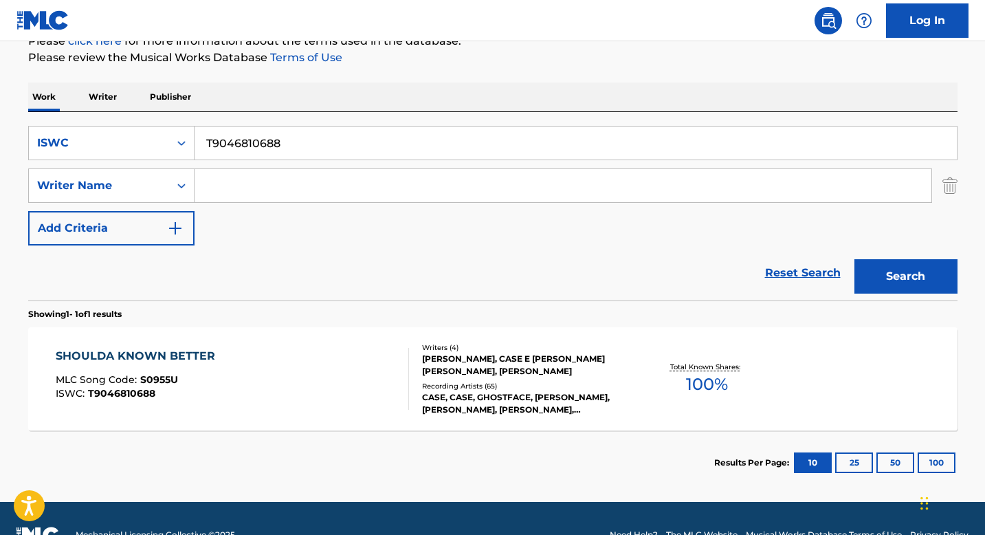
scroll to position [199, 0]
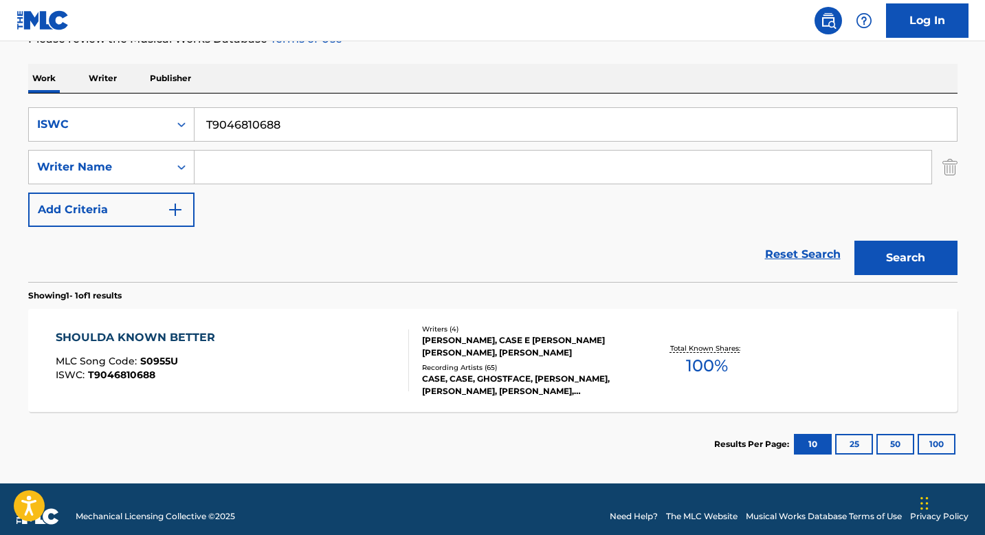
click at [450, 334] on div "[PERSON_NAME], CASE E [PERSON_NAME] [PERSON_NAME], [PERSON_NAME]" at bounding box center [526, 346] width 208 height 25
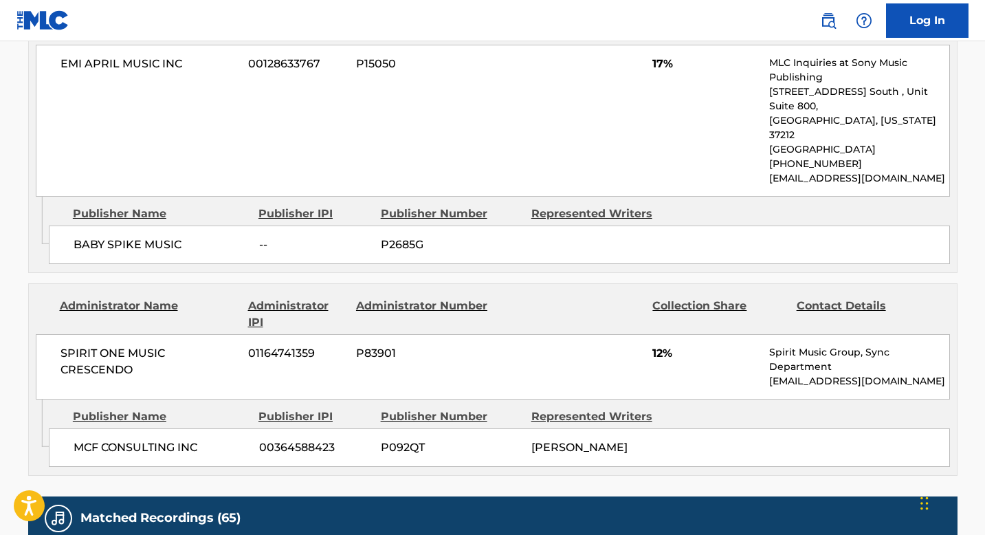
scroll to position [1469, 0]
